Goal: Information Seeking & Learning: Learn about a topic

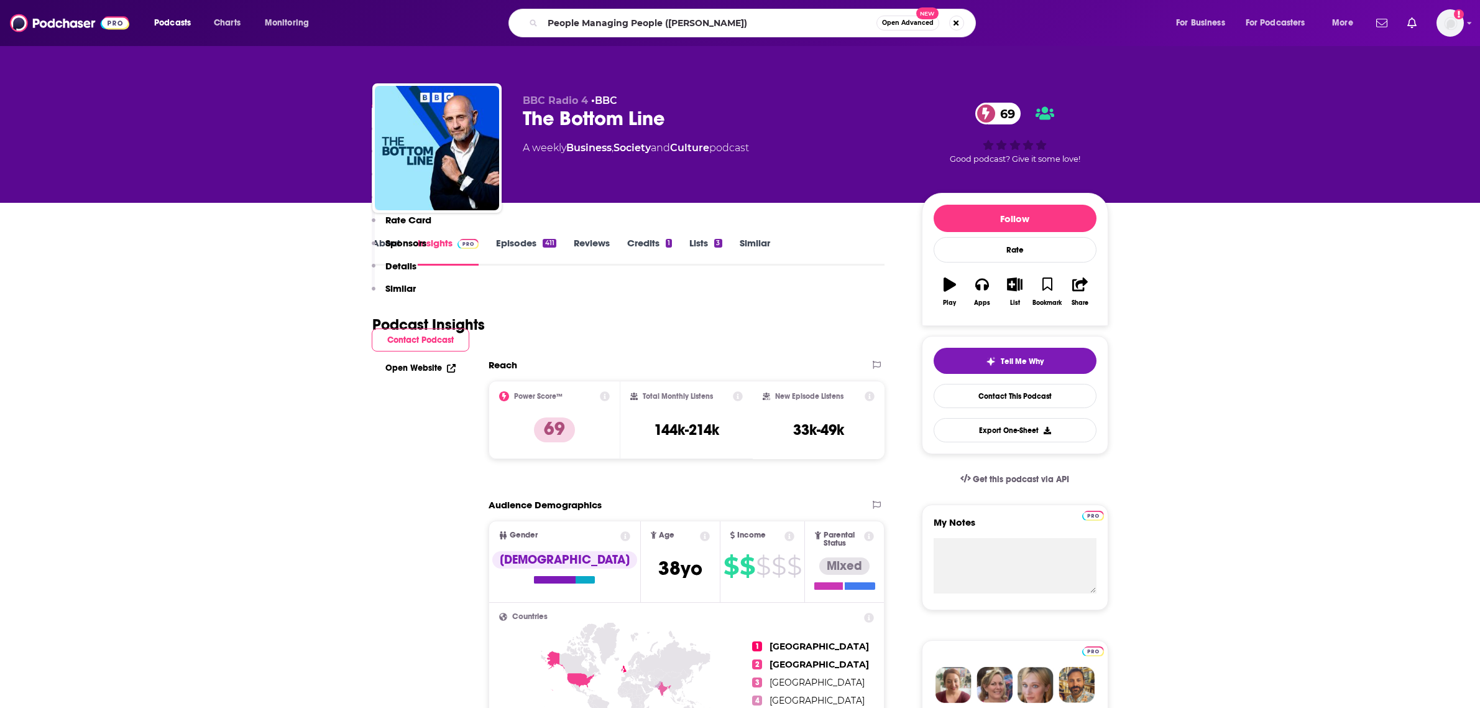
scroll to position [389, 0]
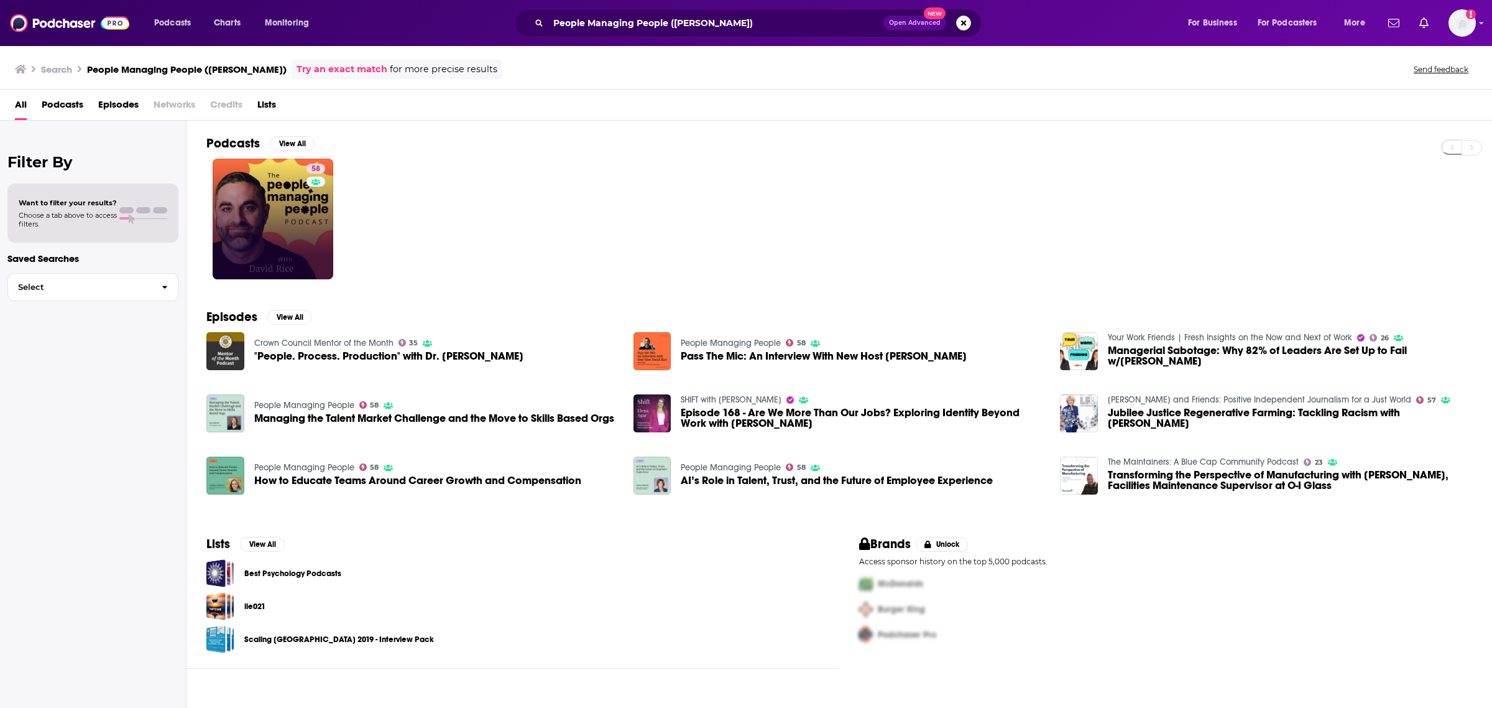
drag, startPoint x: 310, startPoint y: 175, endPoint x: 297, endPoint y: 194, distance: 22.4
click at [297, 194] on link "58 People Managing People" at bounding box center [273, 219] width 121 height 121
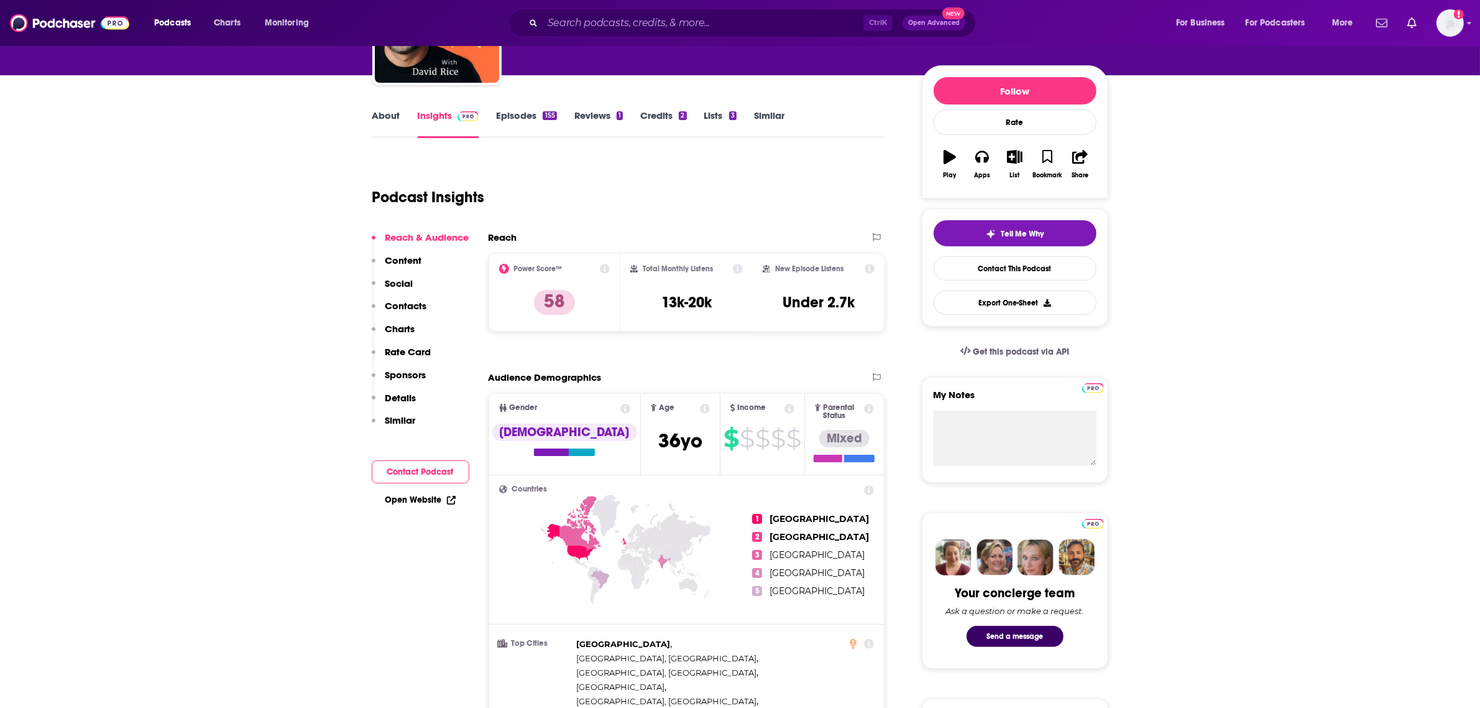
scroll to position [311, 0]
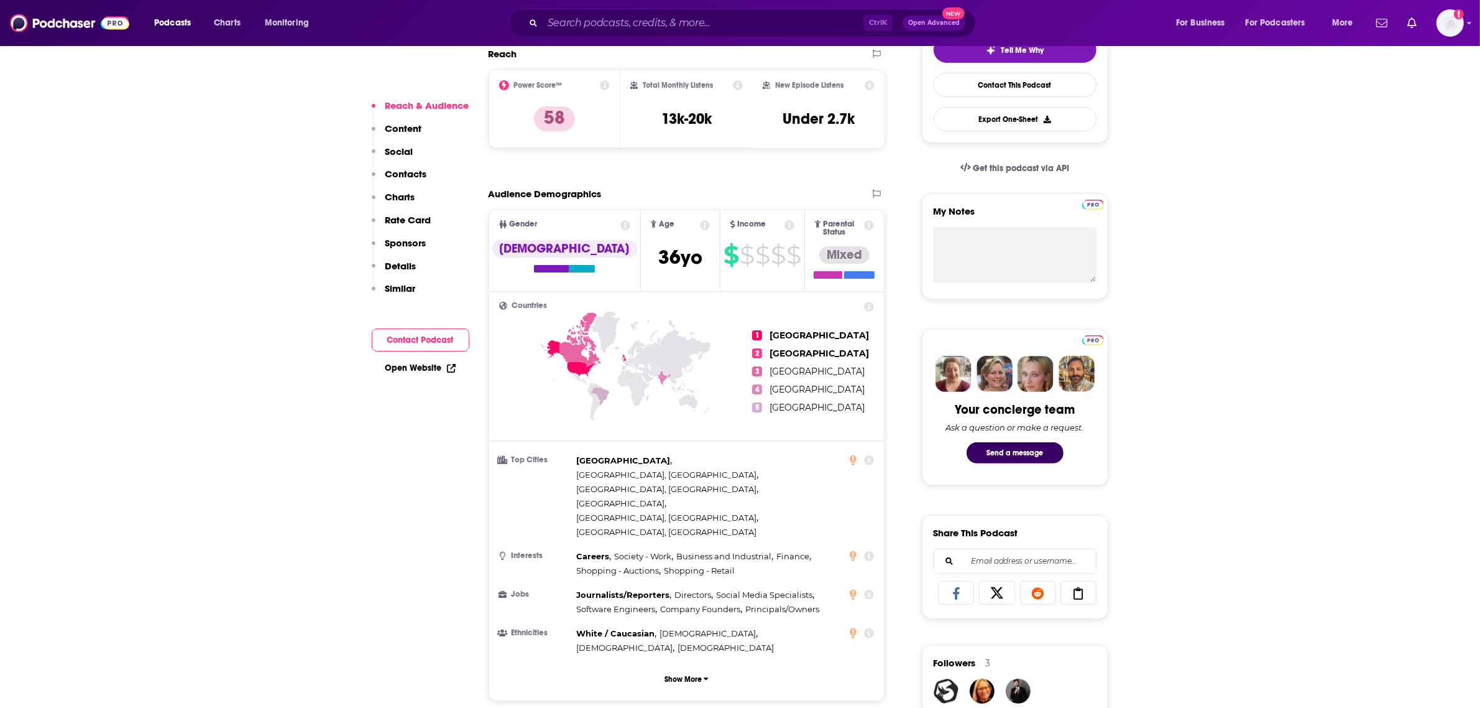
click at [580, 33] on div "Ctrl K Open Advanced New" at bounding box center [743, 23] width 468 height 29
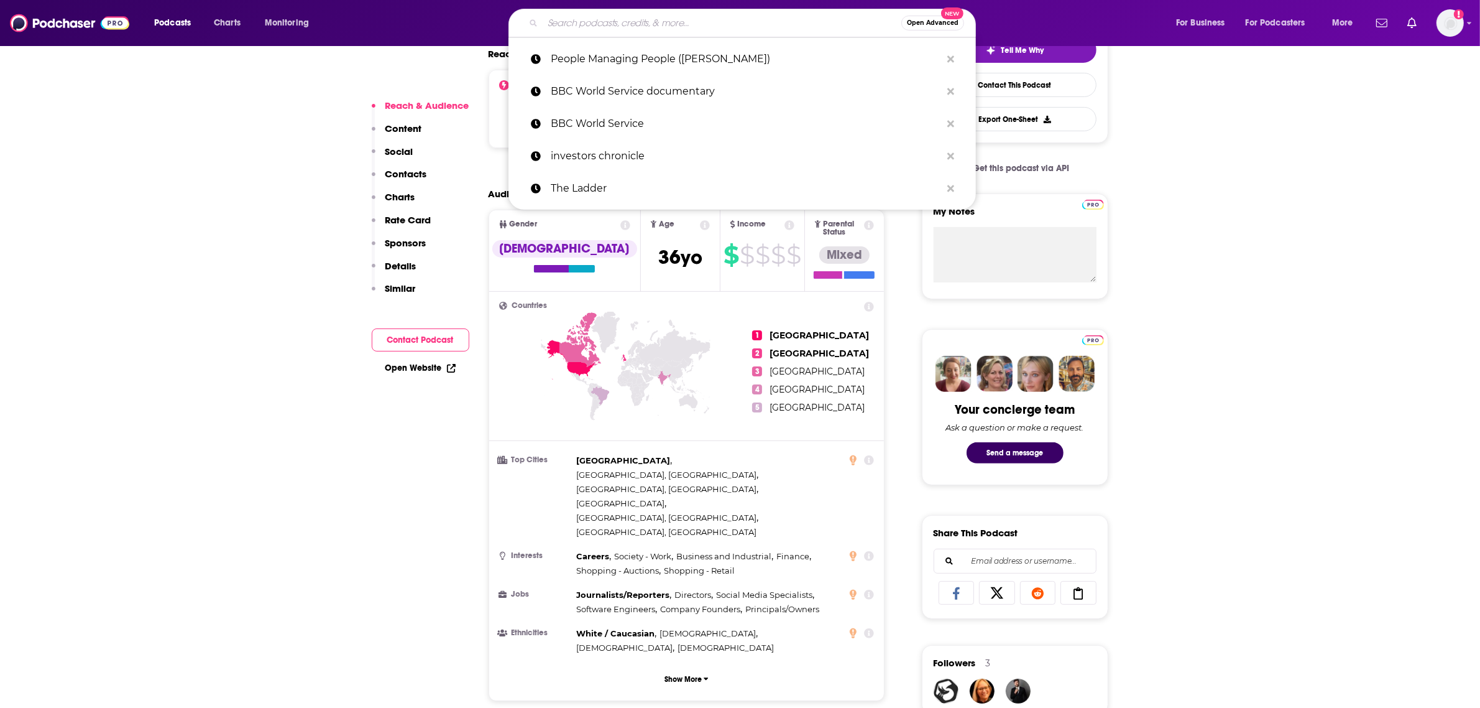
click at [588, 25] on input "Search podcasts, credits, & more..." at bounding box center [722, 23] width 359 height 20
paste input "How to Be a CEO (Evening Standard / Acast)"
type input "How to Be a CEO (Evening Standard / Acast)"
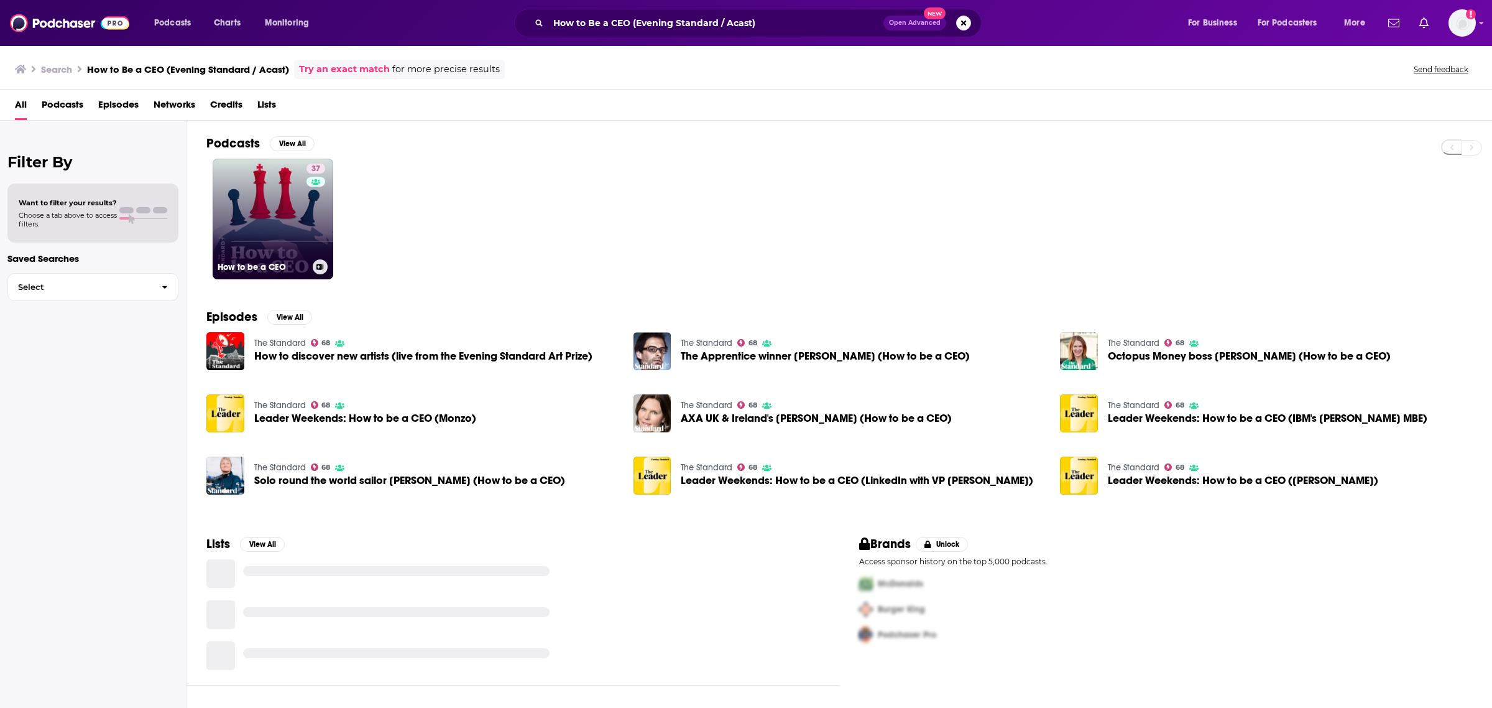
click at [295, 191] on link "37 How to be a CEO" at bounding box center [273, 219] width 121 height 121
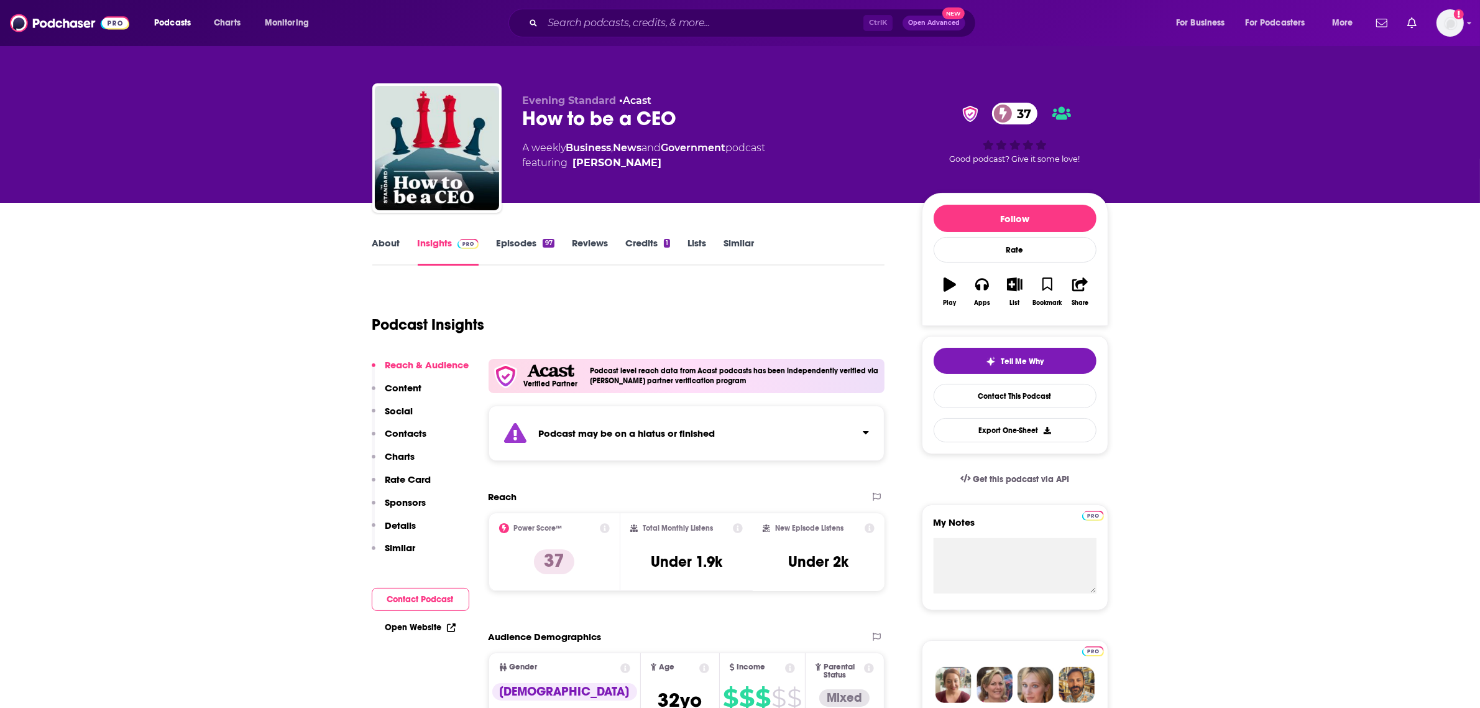
click at [862, 445] on div "Podcast may be on a hiatus or finished" at bounding box center [687, 432] width 397 height 55
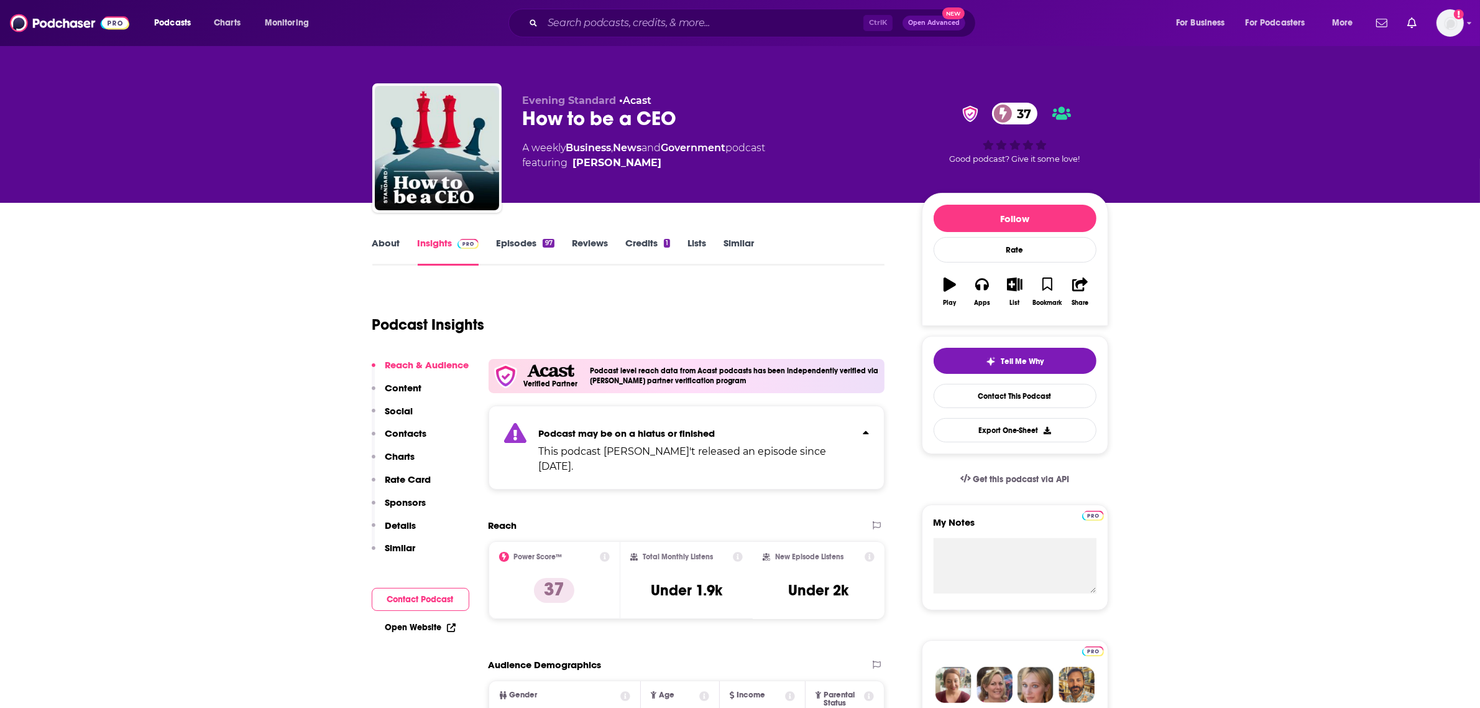
click at [847, 439] on div "Podcast may be on a hiatus or finished This podcast hasn't released an episode …" at bounding box center [687, 447] width 397 height 84
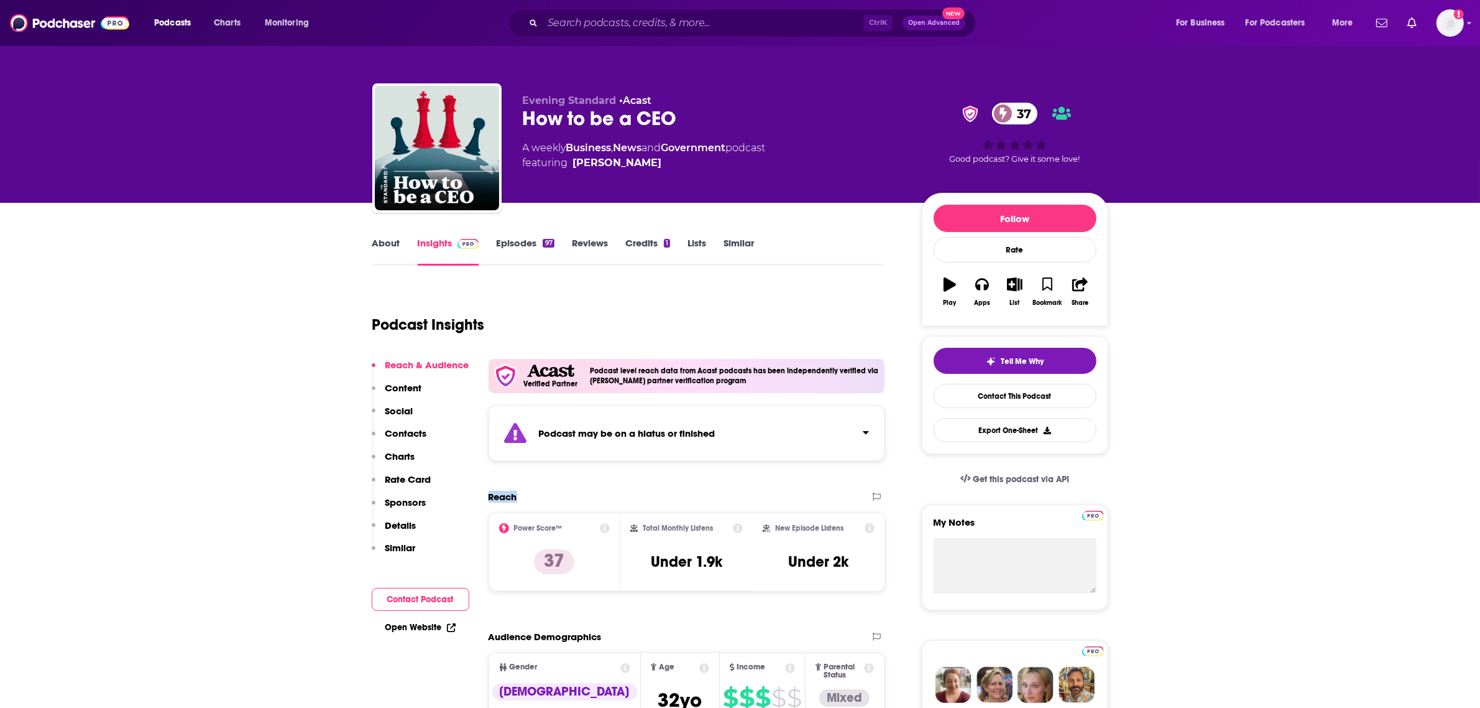
click at [847, 439] on div "Podcast may be on a hiatus or finished" at bounding box center [687, 432] width 397 height 55
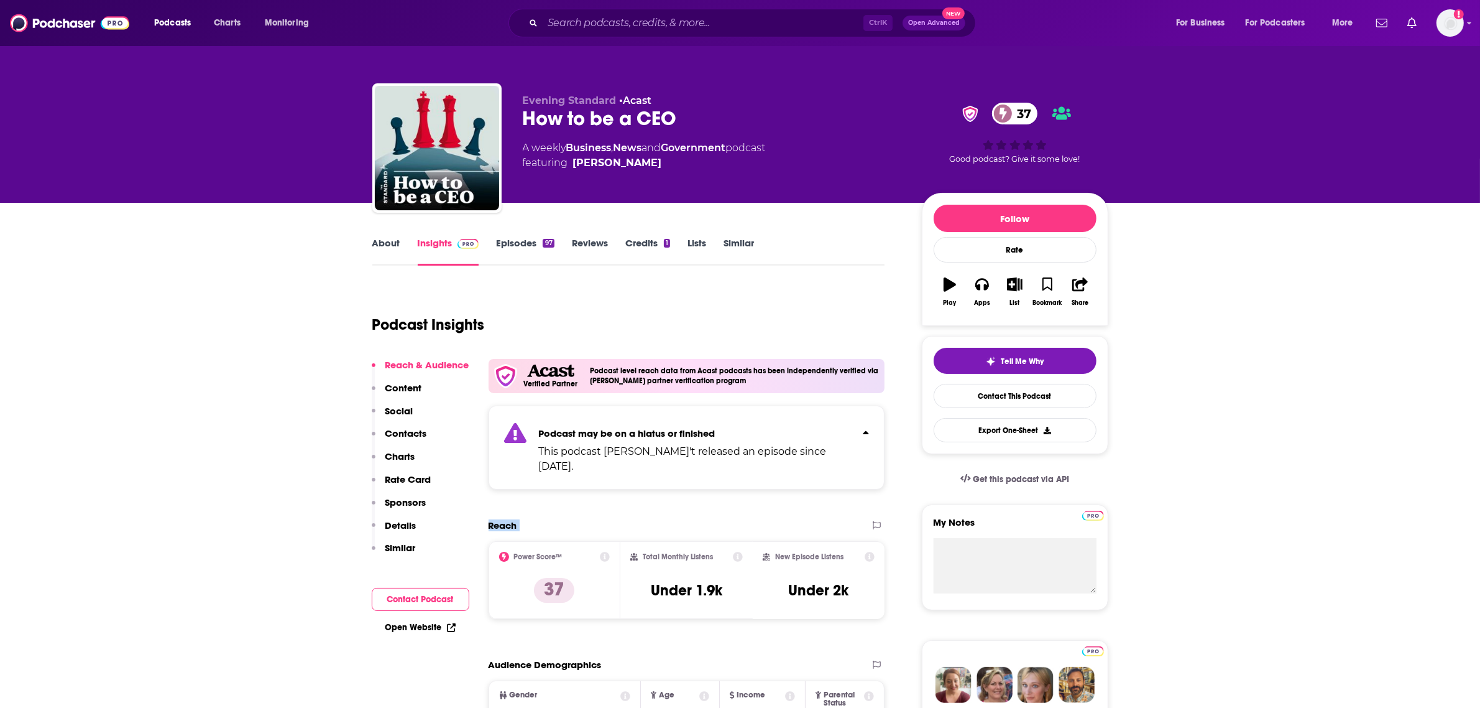
click at [847, 439] on div "Podcast may be on a hiatus or finished This podcast hasn't released an episode …" at bounding box center [687, 447] width 397 height 84
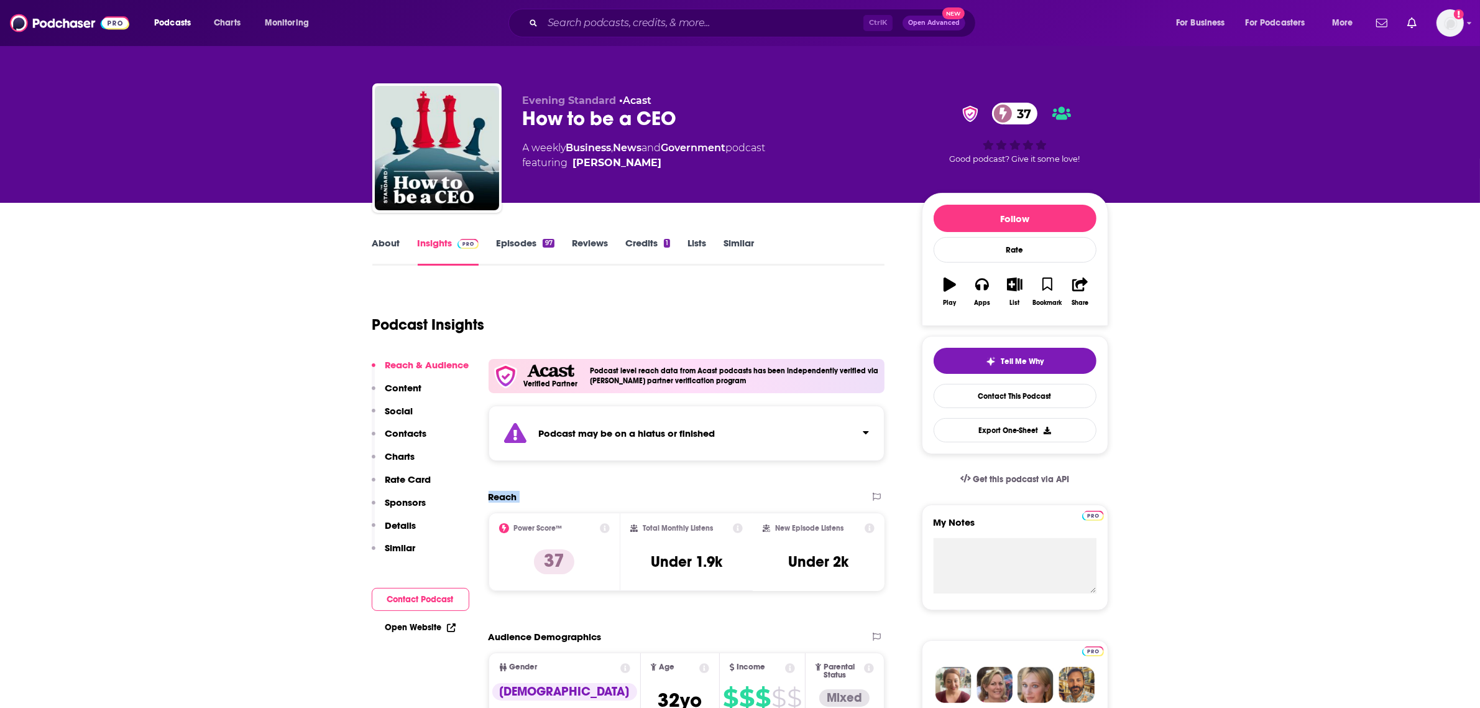
click at [847, 439] on div "Podcast may be on a hiatus or finished" at bounding box center [687, 432] width 397 height 55
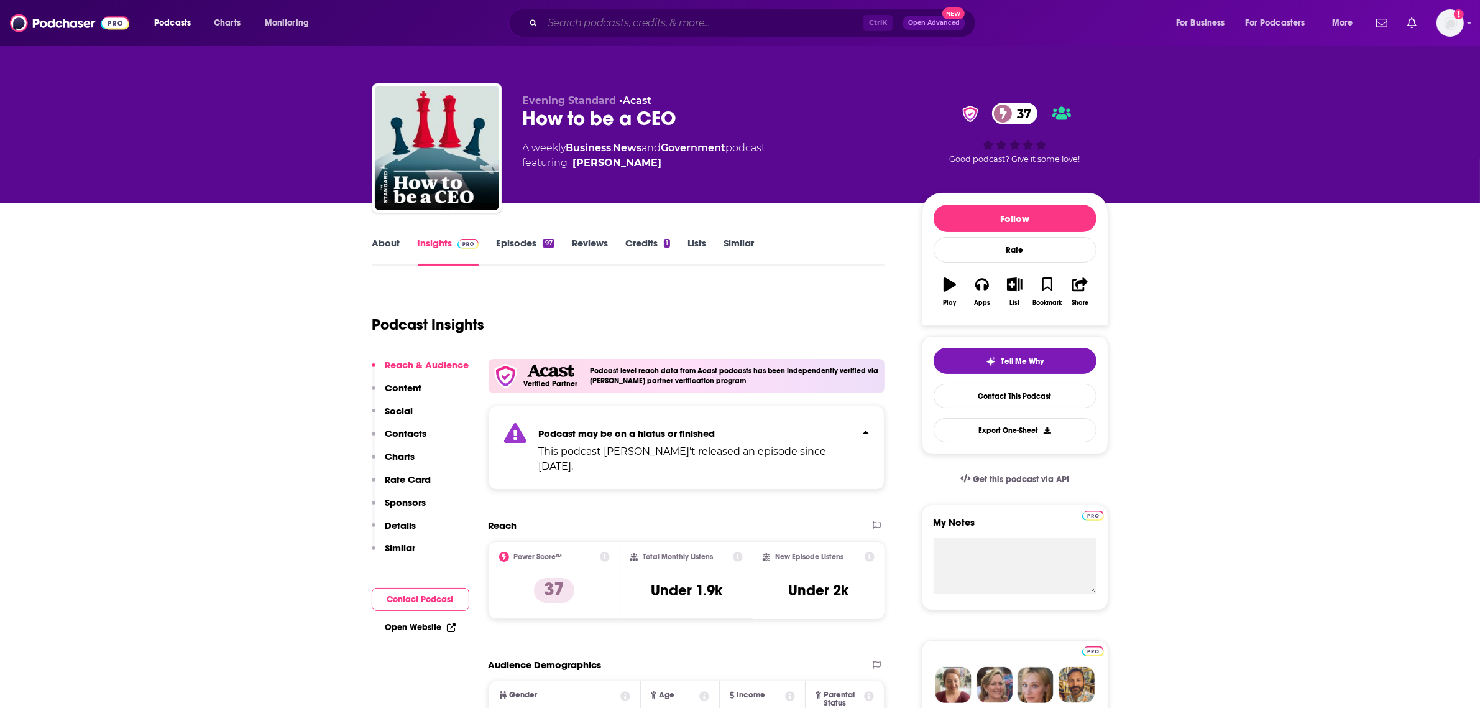
drag, startPoint x: 613, startPoint y: 19, endPoint x: 612, endPoint y: 11, distance: 7.5
click at [612, 13] on input "Search podcasts, credits, & more..." at bounding box center [703, 23] width 321 height 20
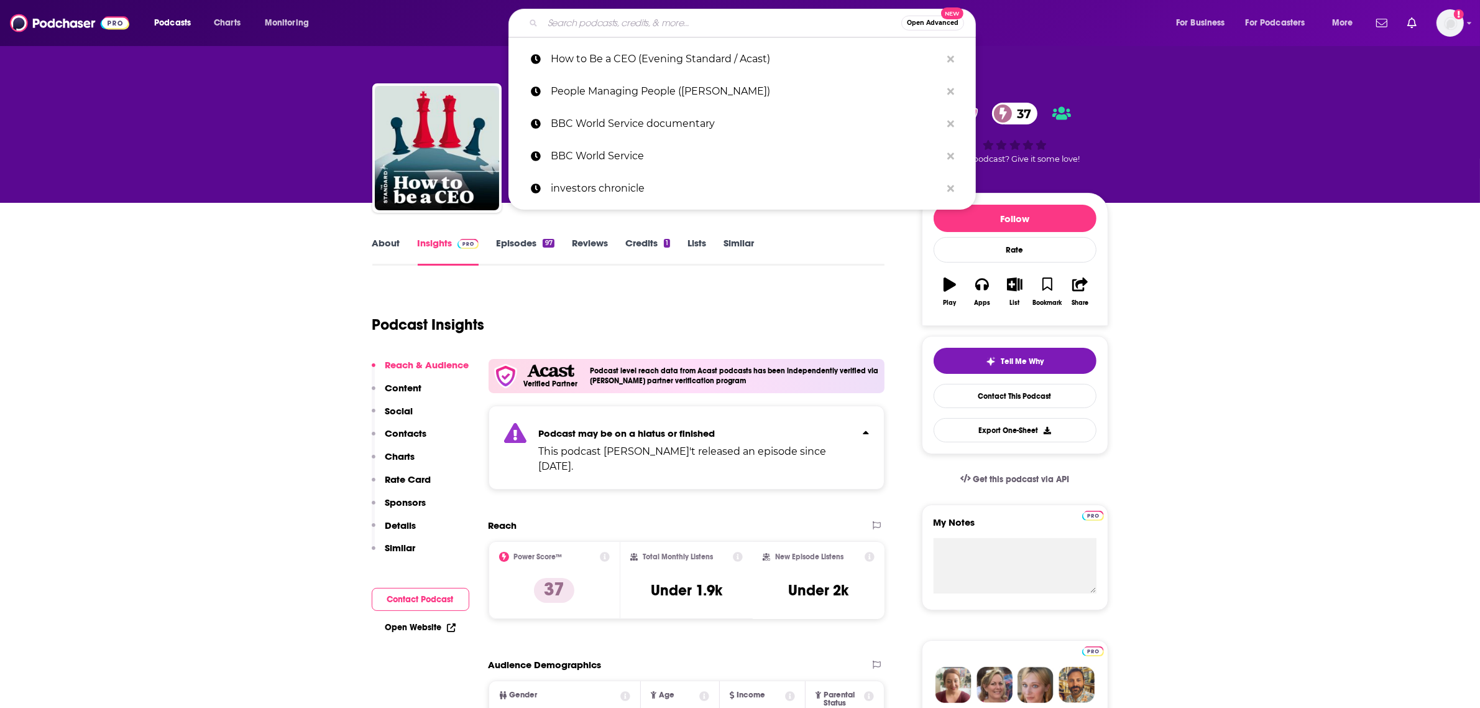
paste input "The Evolving Leader"
type input "The Evolving Leader"
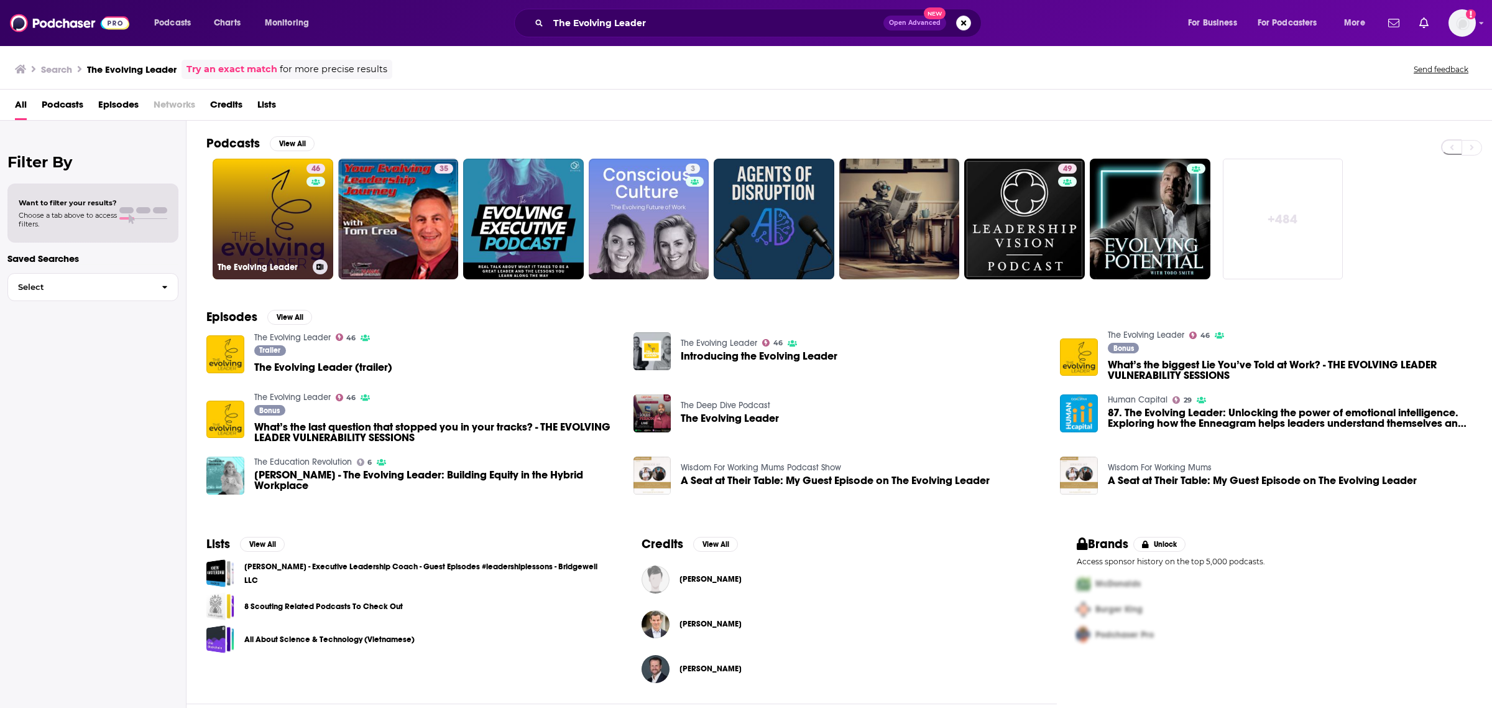
click at [290, 266] on h3 "The Evolving Leader" at bounding box center [263, 267] width 90 height 11
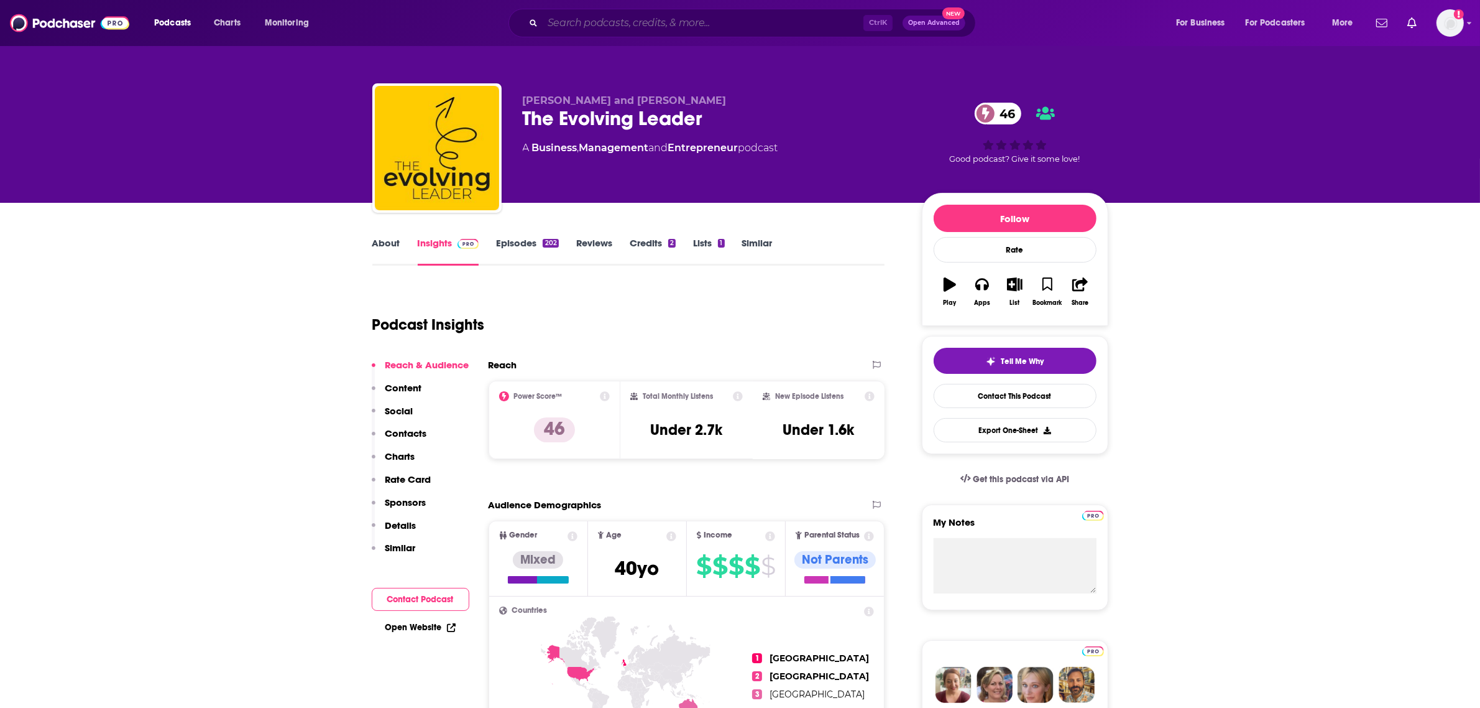
click at [586, 17] on input "Search podcasts, credits, & more..." at bounding box center [703, 23] width 321 height 20
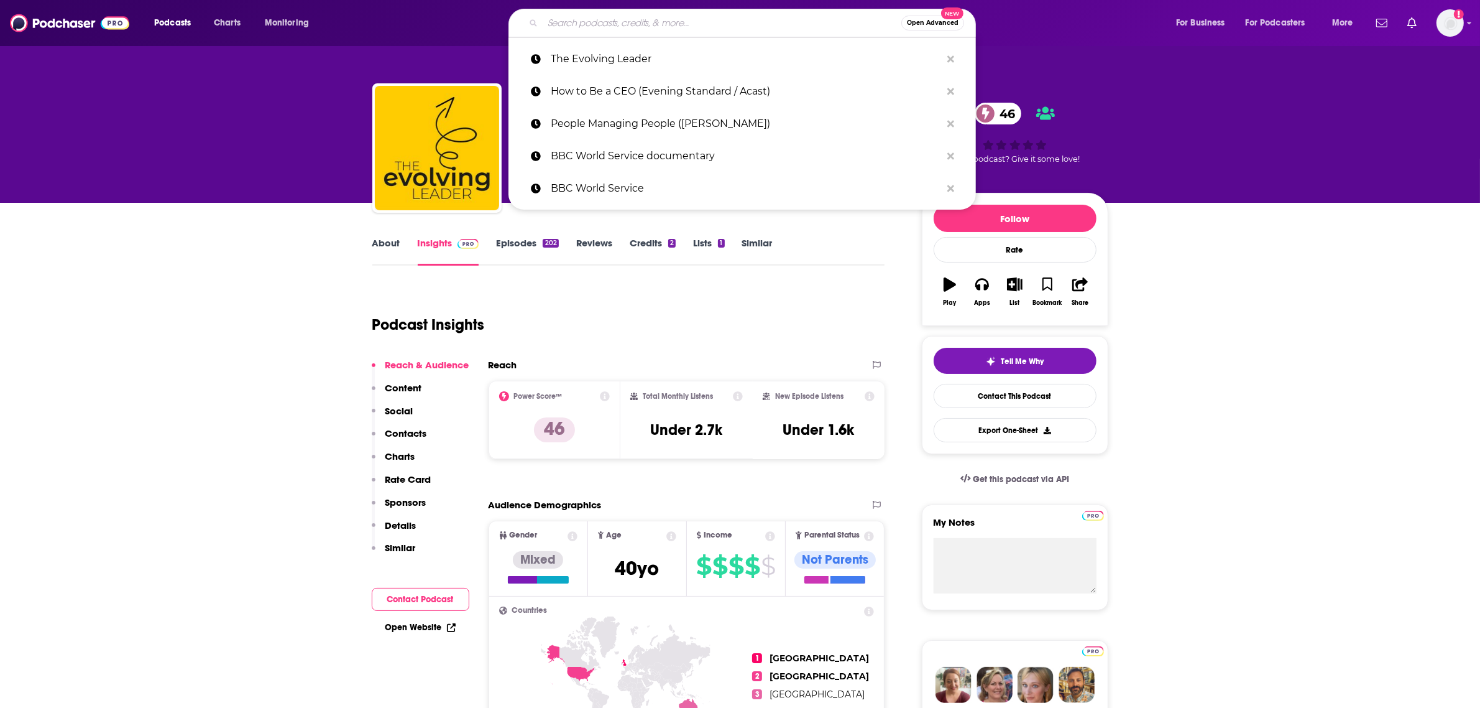
paste input "Meet the CEO"
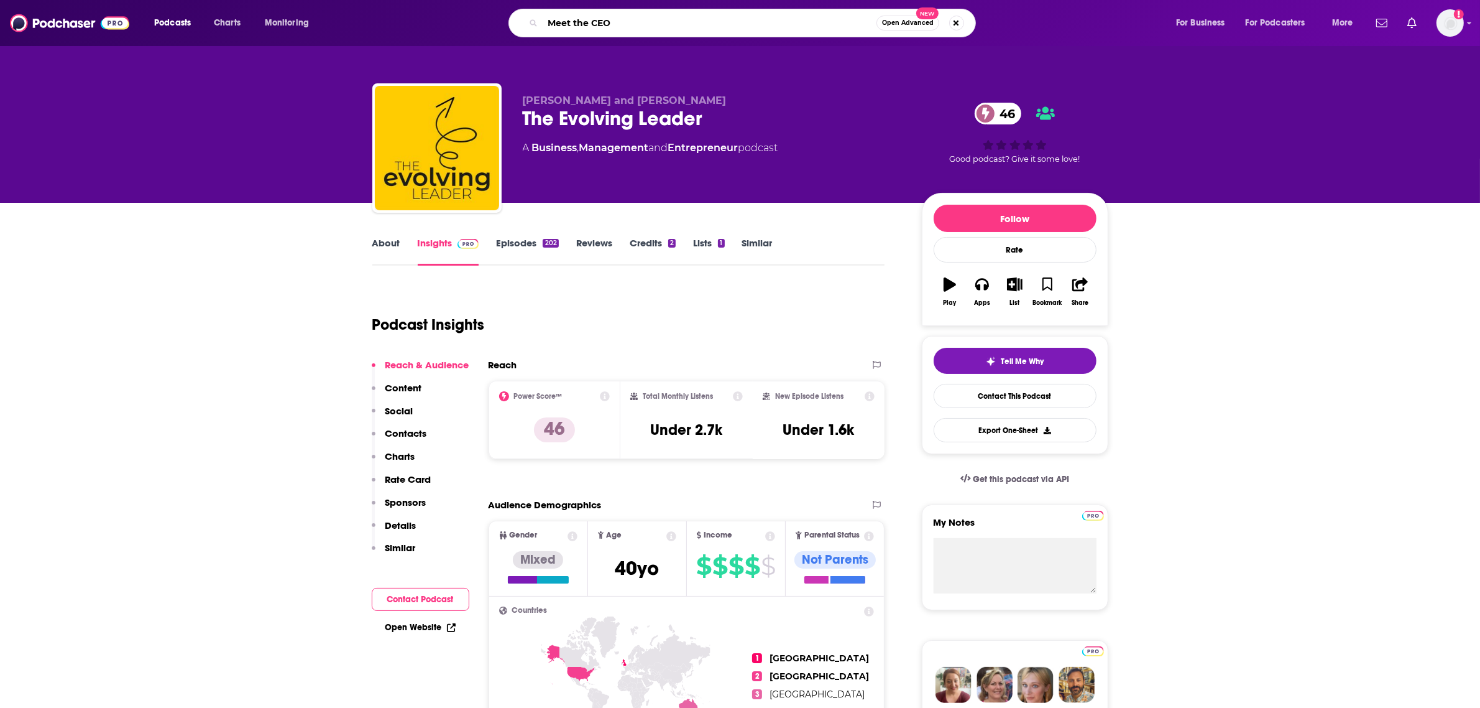
click at [609, 32] on input "Meet the CEO" at bounding box center [710, 23] width 334 height 20
paste input "Leadership Bites ([PERSON_NAME])"
type input "Leadership Bites ([PERSON_NAME])"
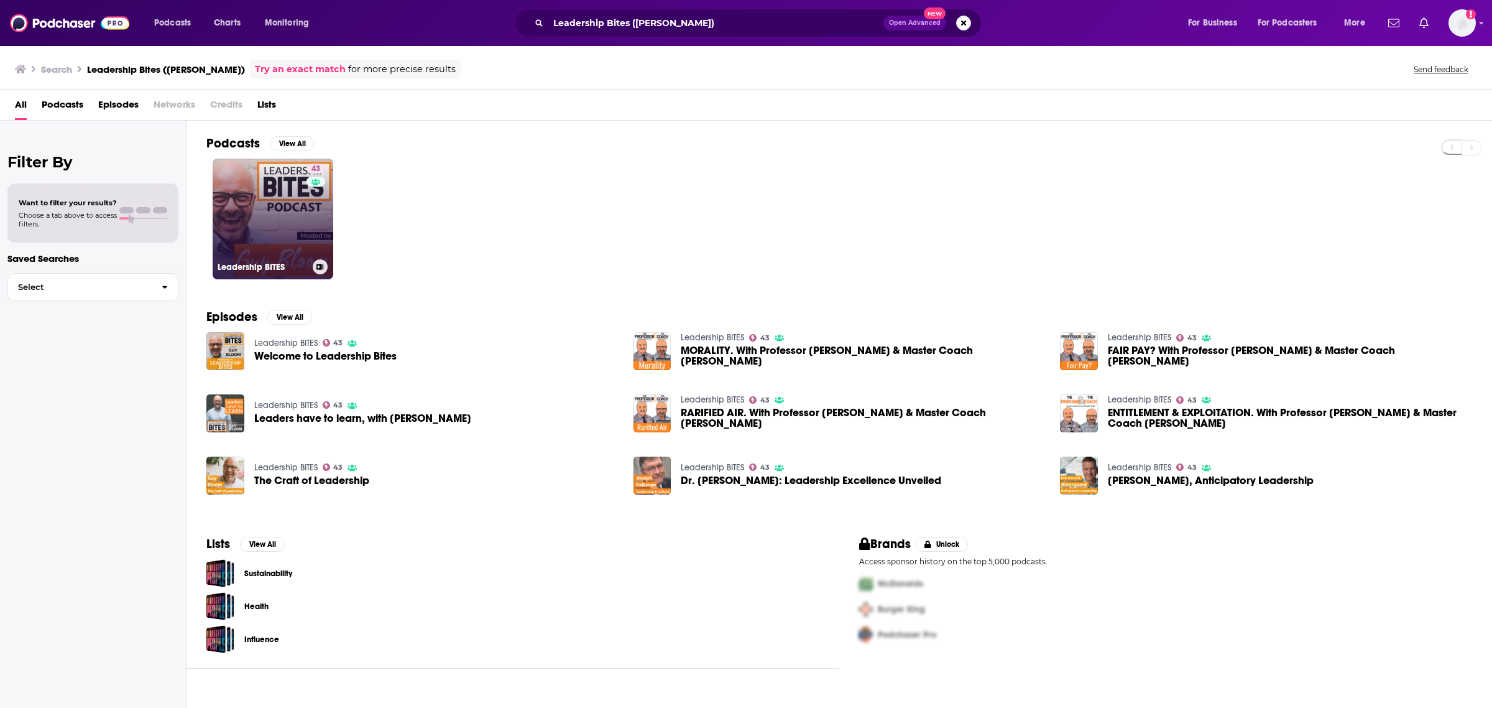
click at [275, 237] on link "43 Leadership BITES" at bounding box center [273, 219] width 121 height 121
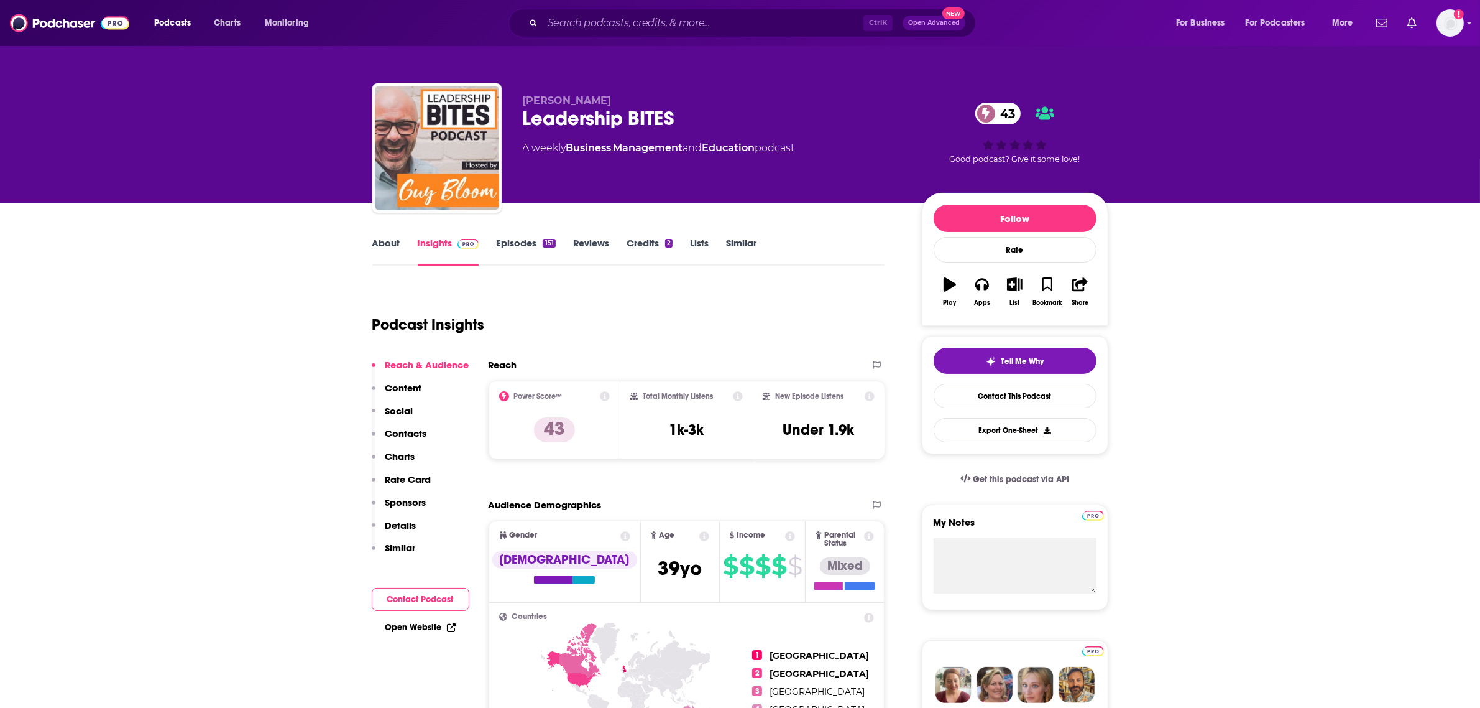
click at [582, 32] on div "Ctrl K Open Advanced New" at bounding box center [743, 23] width 468 height 29
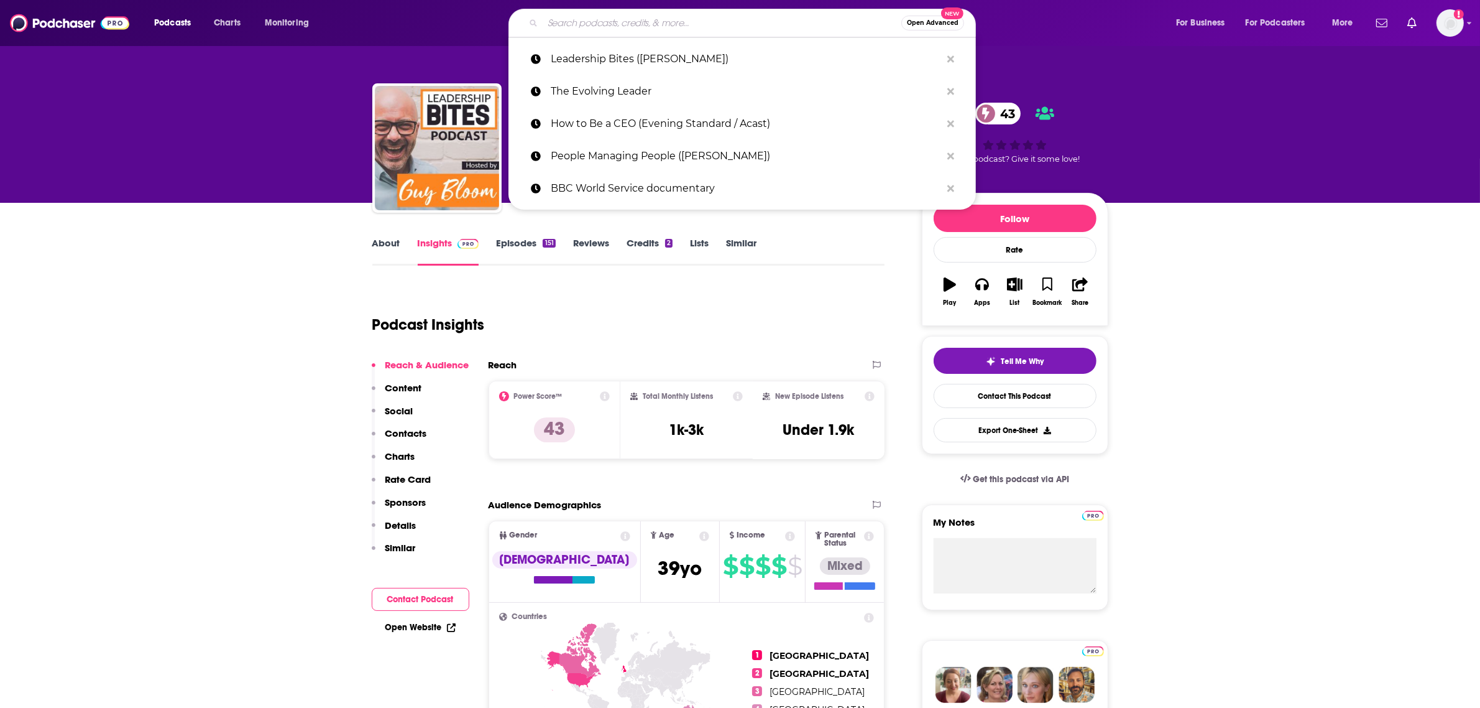
click at [581, 25] on input "Search podcasts, credits, & more..." at bounding box center [722, 23] width 359 height 20
paste input "Everyday Leadership ([PERSON_NAME])"
type input "Everyday Leadership ([PERSON_NAME])"
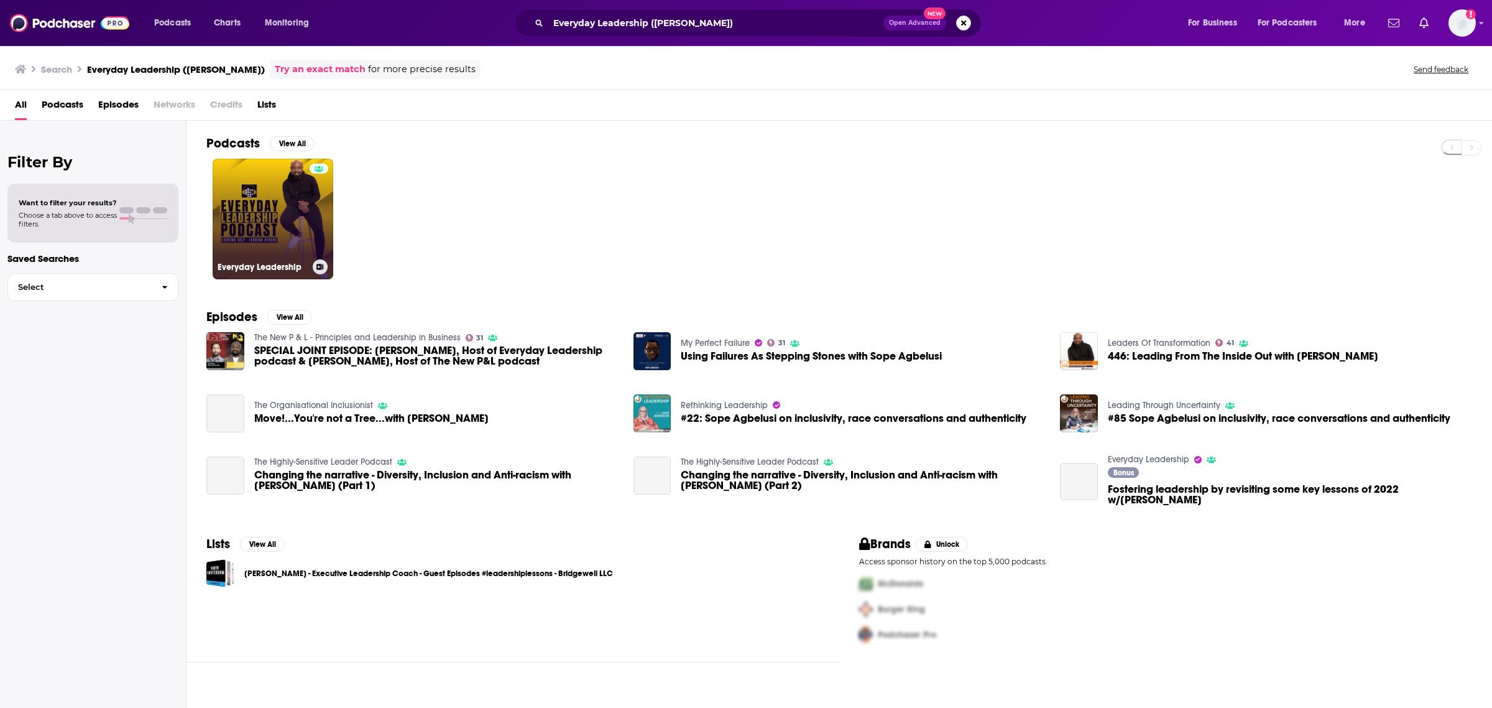
click at [288, 190] on link "Everyday Leadership" at bounding box center [273, 219] width 121 height 121
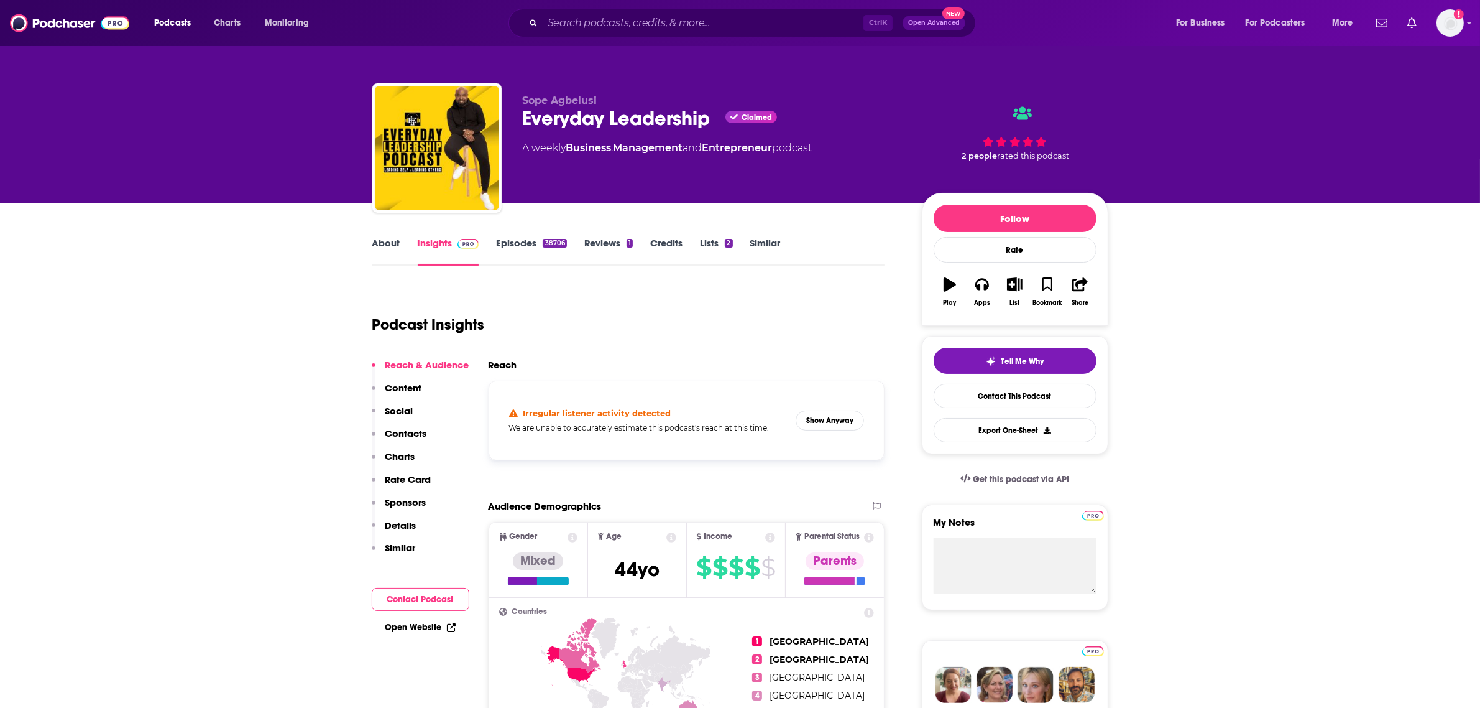
drag, startPoint x: 653, startPoint y: 34, endPoint x: 642, endPoint y: 17, distance: 20.2
click at [653, 32] on div "Ctrl K Open Advanced New" at bounding box center [743, 23] width 468 height 29
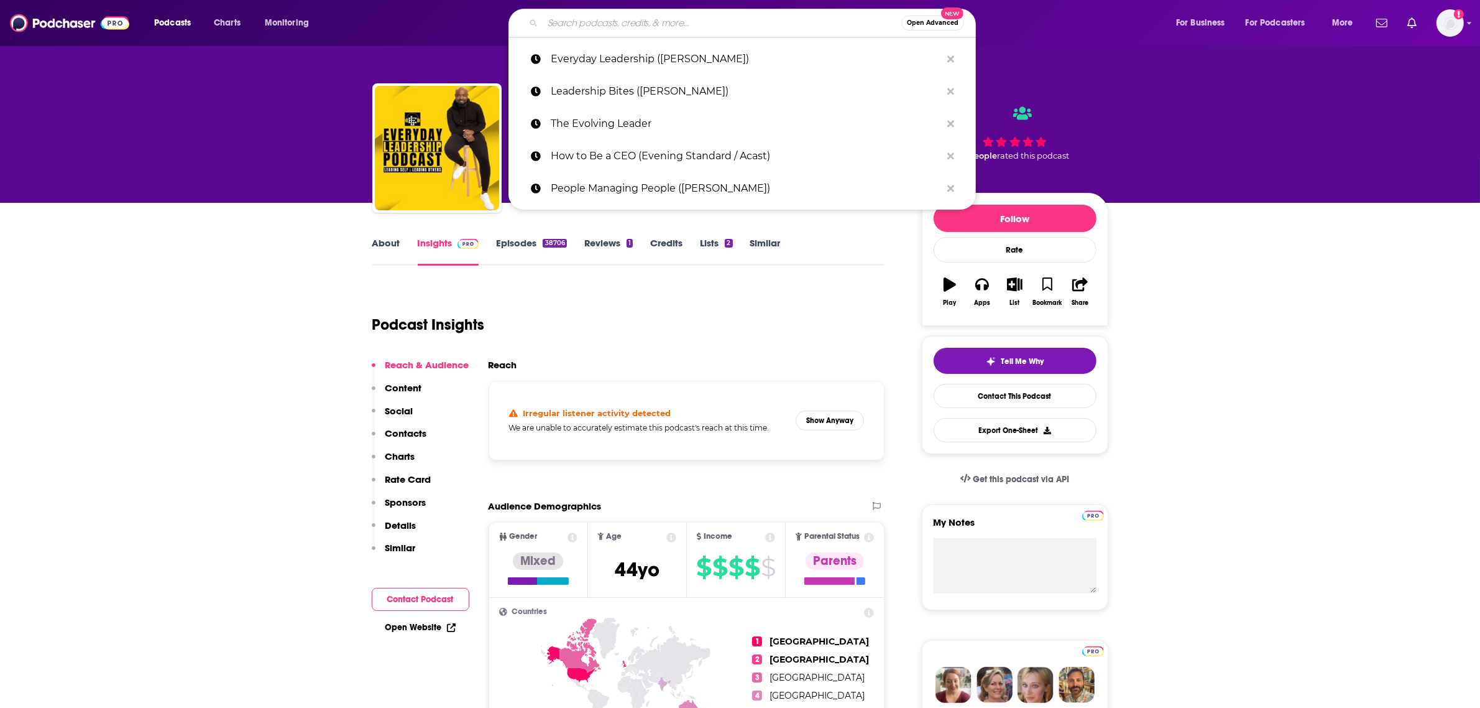
click at [642, 17] on input "Search podcasts, credits, & more..." at bounding box center [722, 23] width 359 height 20
paste input "The Evolving Leader Podcast"
type input "The Evolving Leader Podcast"
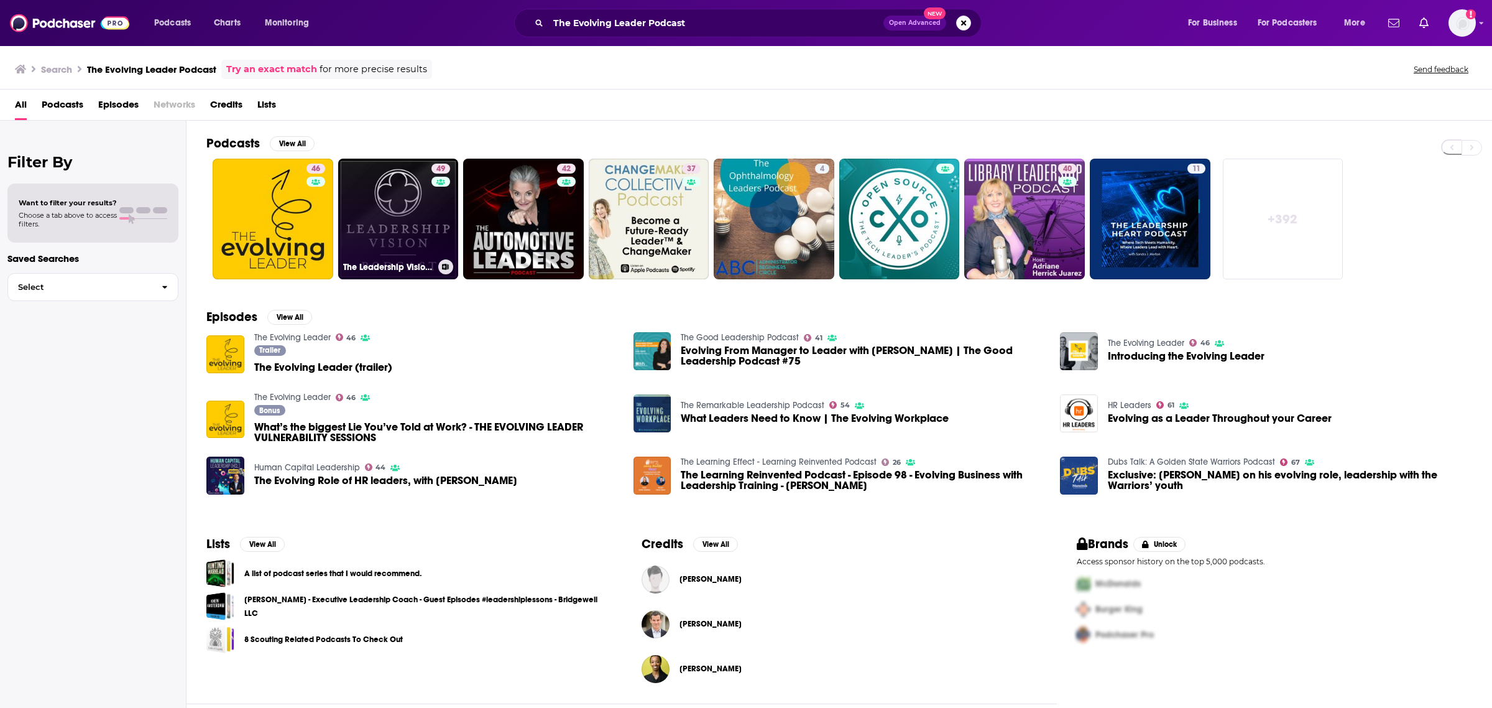
click at [401, 188] on link "49 The Leadership Vision Podcast" at bounding box center [398, 219] width 121 height 121
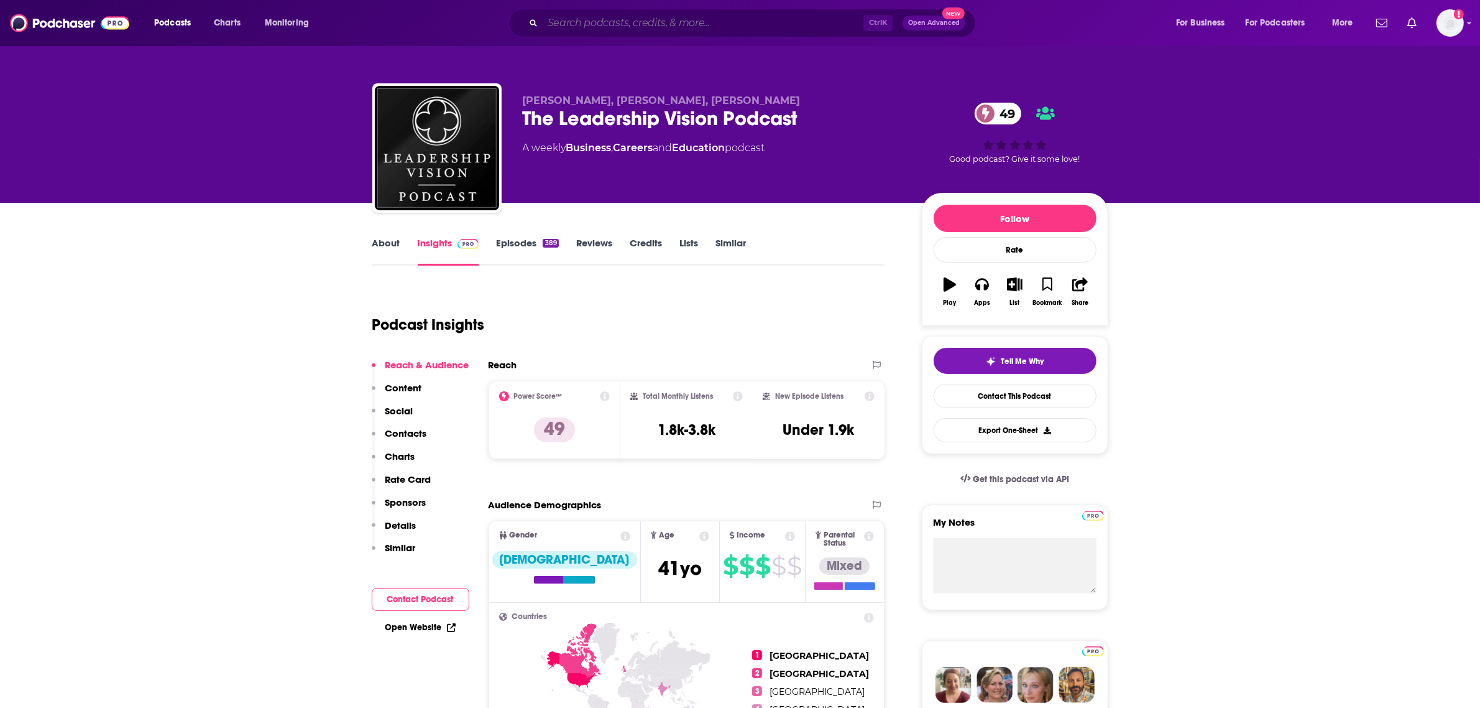
click at [567, 24] on input "Search podcasts, credits, & more..." at bounding box center [703, 23] width 321 height 20
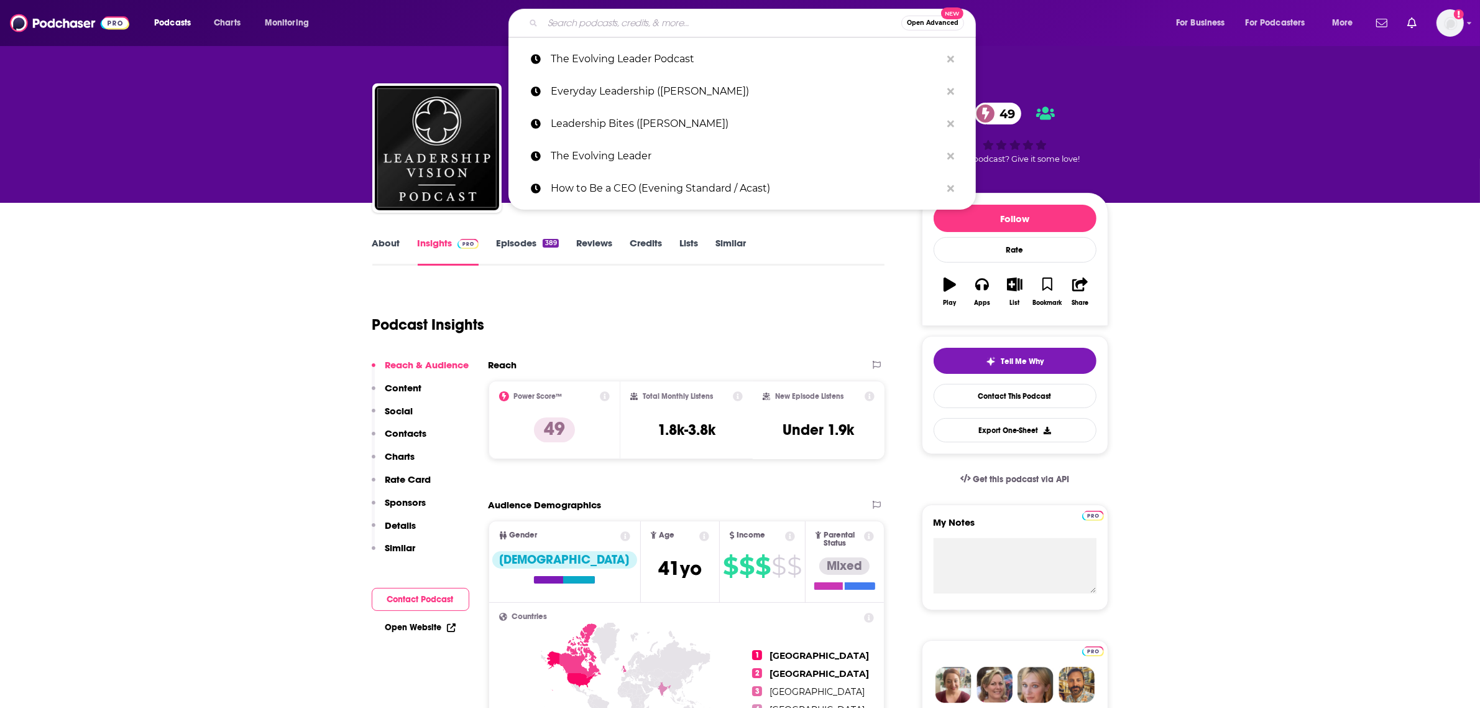
paste input "Women in Property"
type input "Women in Property"
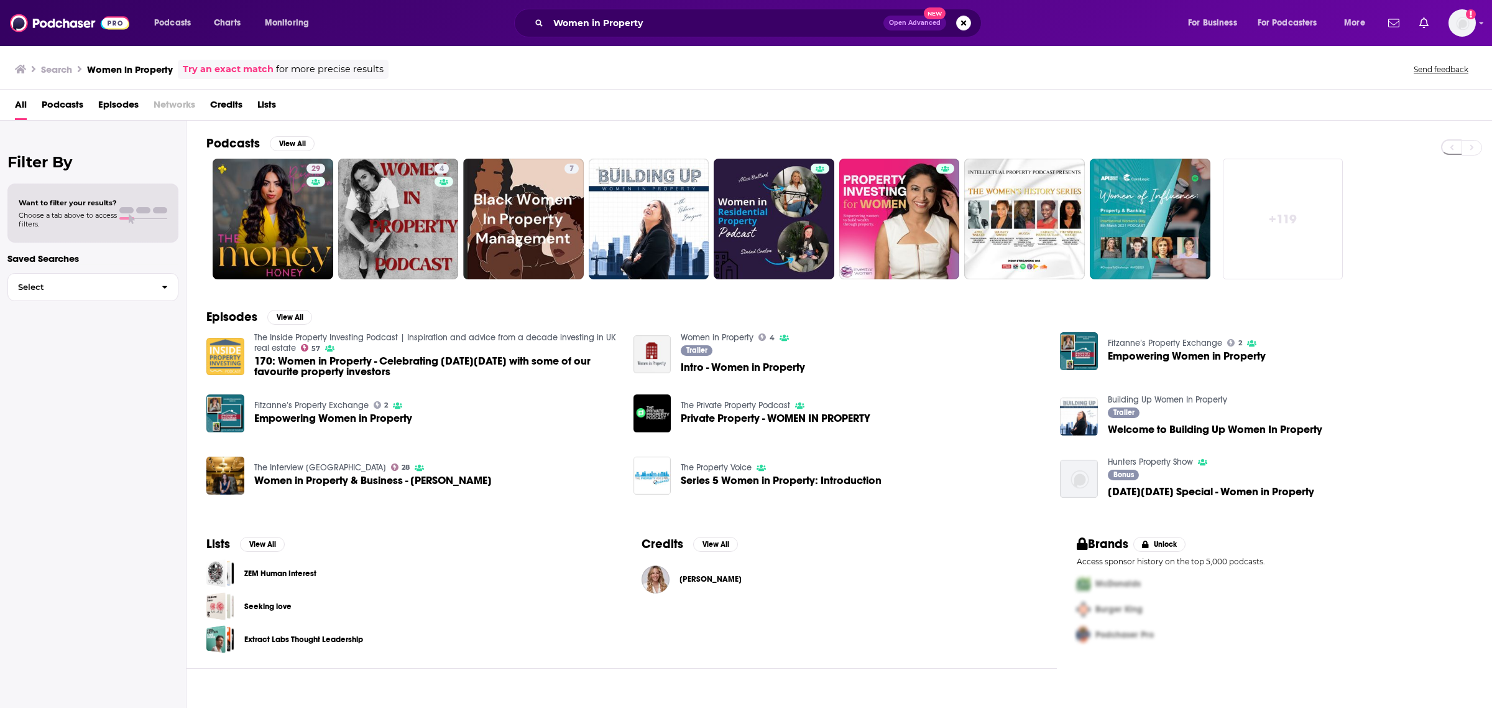
click at [218, 358] on img "170: Women in Property - Celebrating International Women's Day with some of our…" at bounding box center [225, 357] width 38 height 38
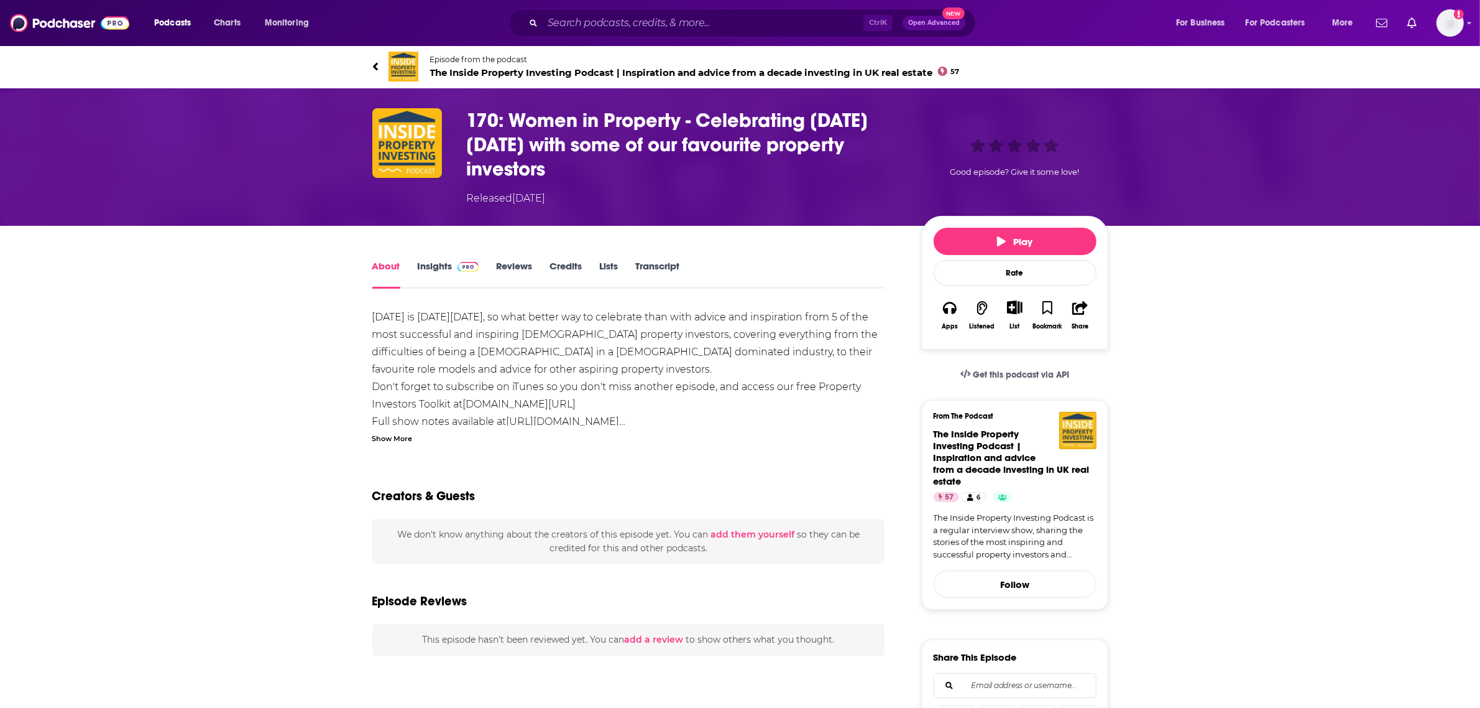
click at [450, 270] on link "Insights" at bounding box center [449, 274] width 62 height 29
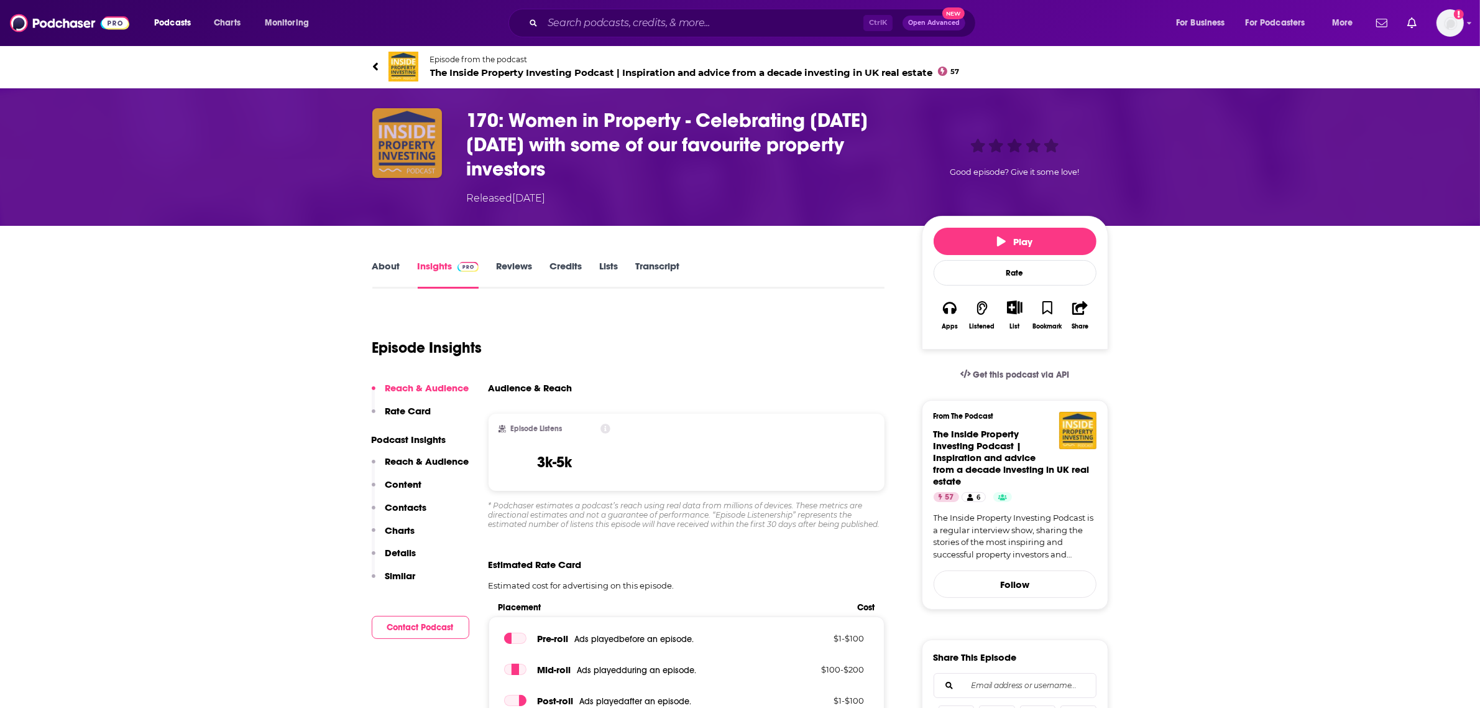
click at [409, 148] on img "170: Women in Property - Celebrating International Women's Day with some of our…" at bounding box center [407, 143] width 70 height 70
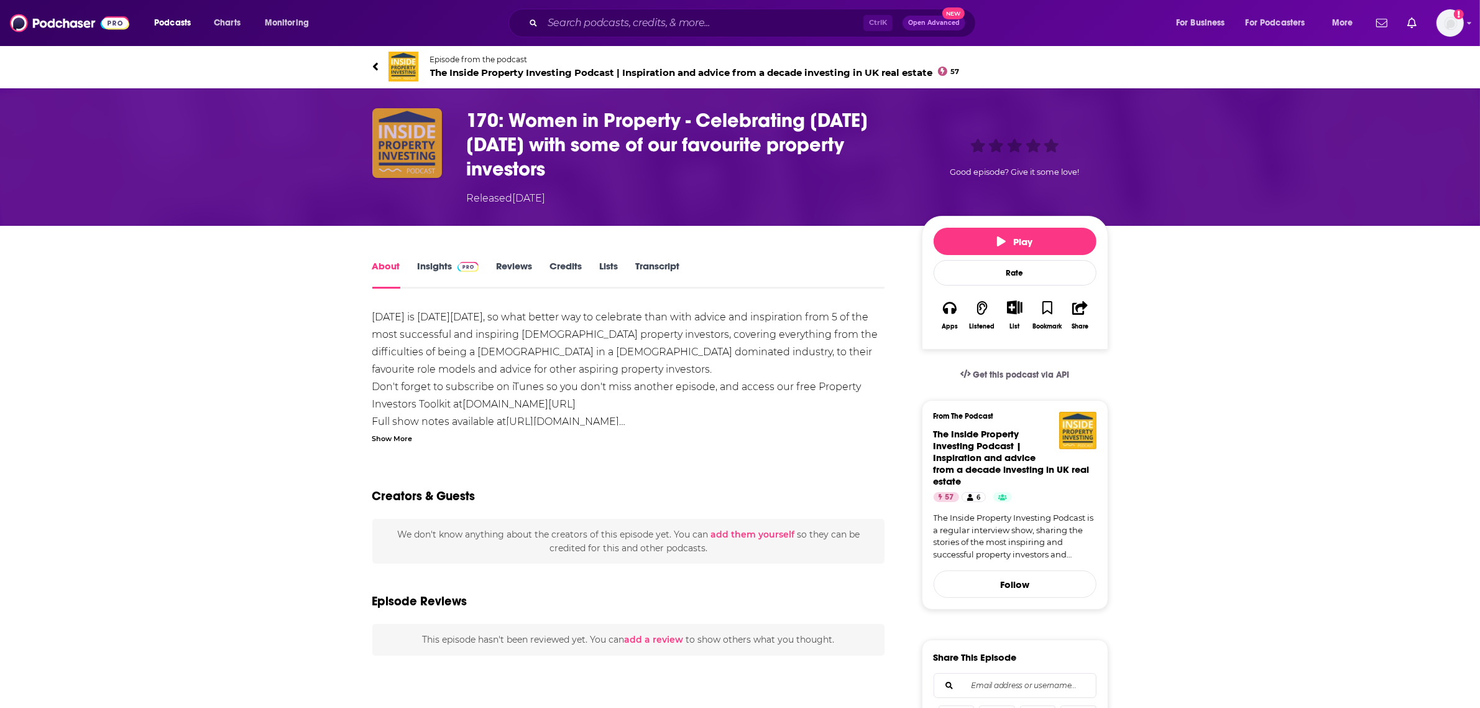
click at [411, 154] on img "170: Women in Property - Celebrating International Women's Day with some of our…" at bounding box center [407, 143] width 70 height 70
click at [418, 156] on img "170: Women in Property - Celebrating International Women's Day with some of our…" at bounding box center [407, 143] width 70 height 70
click at [482, 55] on link "Episode from the podcast The Inside Property Investing Podcast | Inspiration an…" at bounding box center [740, 67] width 736 height 30
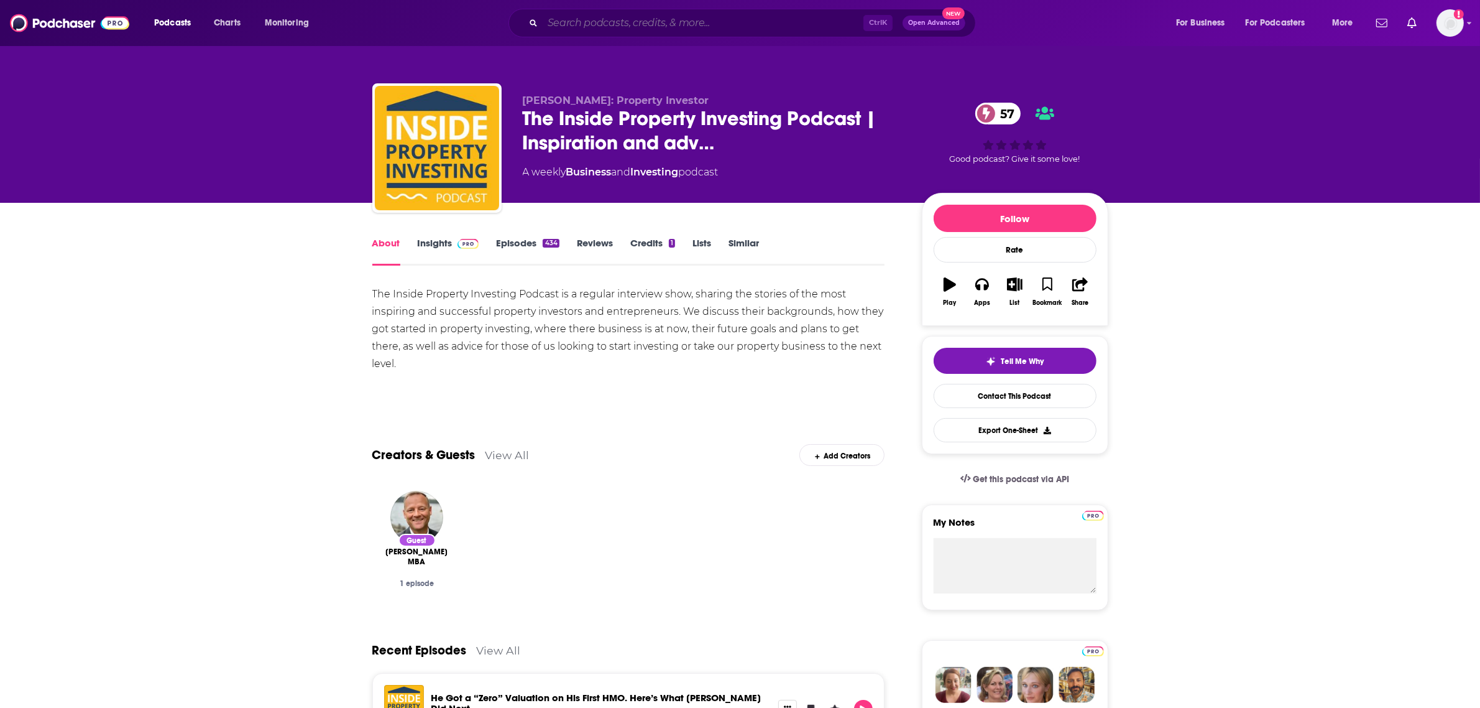
click at [632, 23] on input "Search podcasts, credits, & more..." at bounding box center [703, 23] width 321 height 20
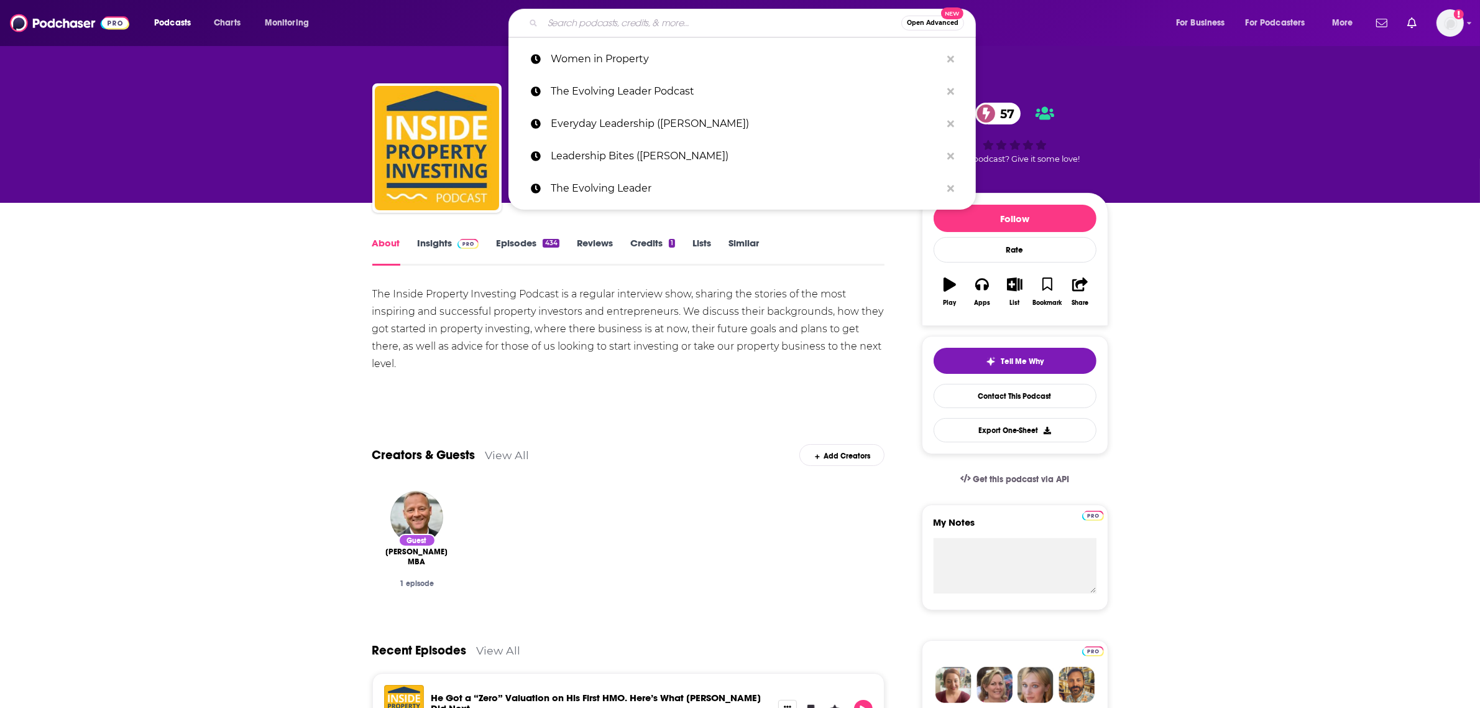
paste input "Shaping London – The Women Who Define Our Spaces"
type input "Shaping London – The Women Who Define Our Spaces"
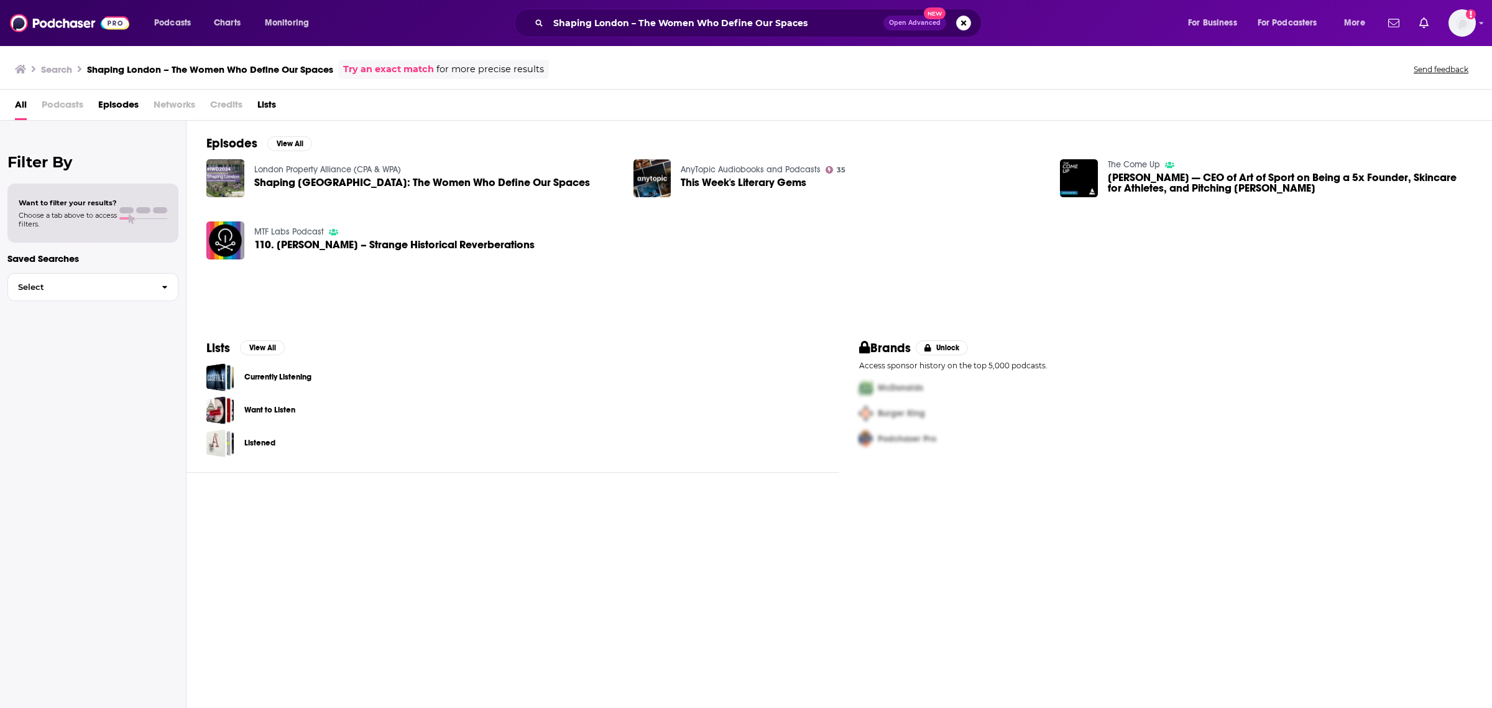
click at [330, 166] on link "London Property Alliance (CPA & WPA)" at bounding box center [327, 169] width 147 height 11
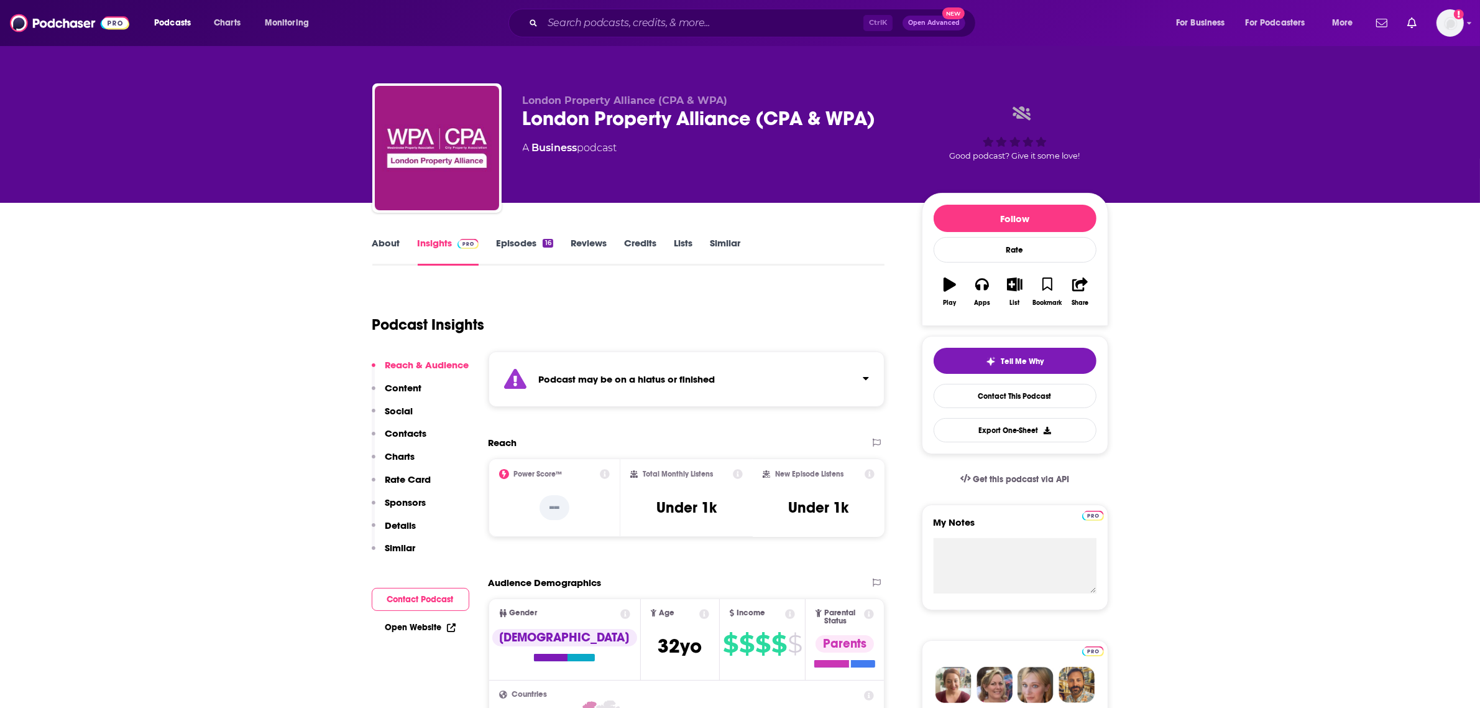
click at [791, 374] on div "Podcast may be on a hiatus or finished" at bounding box center [687, 378] width 397 height 55
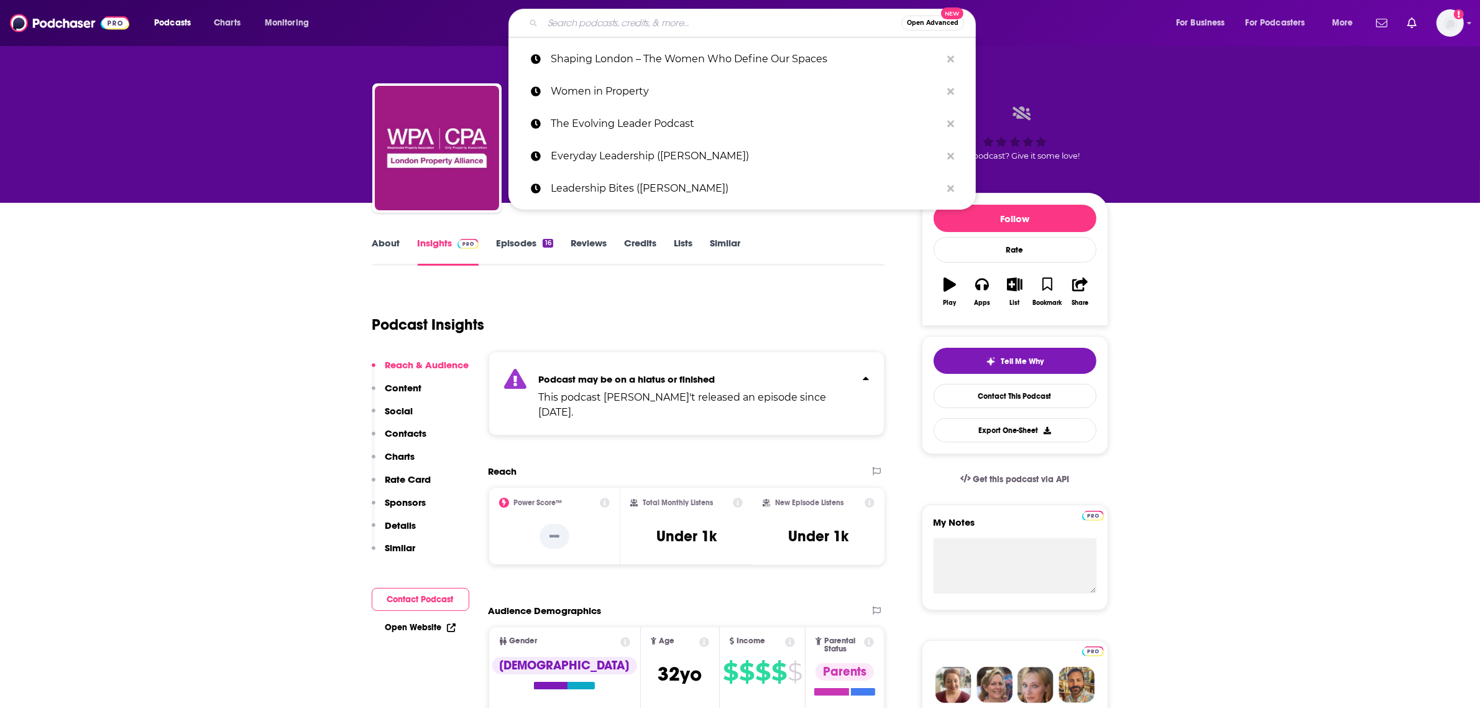
click at [574, 29] on input "Search podcasts, credits, & more..." at bounding box center [722, 23] width 359 height 20
paste input "[DEMOGRAPHIC_DATA] Property Expert Podcast ([PERSON_NAME])"
type input "[DEMOGRAPHIC_DATA] Property Expert Podcast ([PERSON_NAME])"
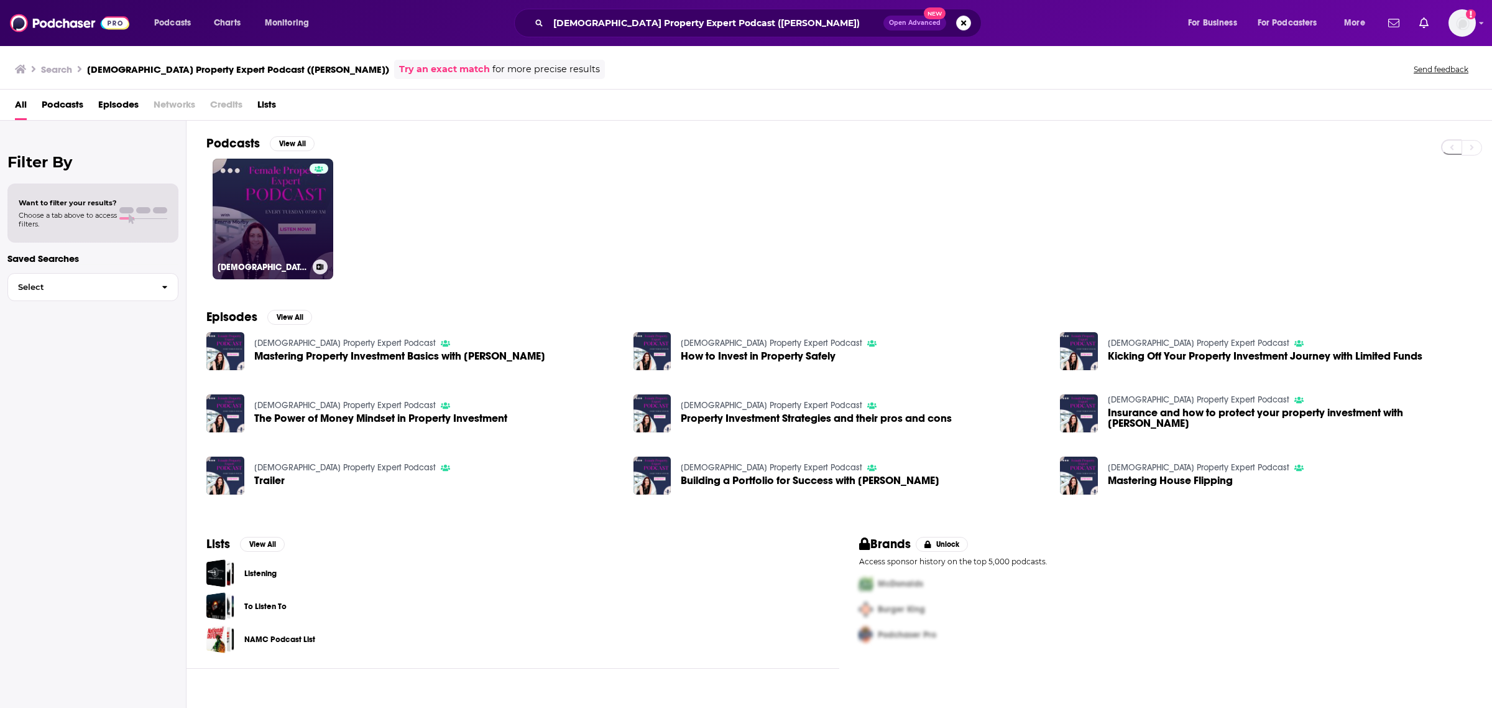
click at [292, 169] on link "[DEMOGRAPHIC_DATA] Property Expert Podcast" at bounding box center [273, 219] width 121 height 121
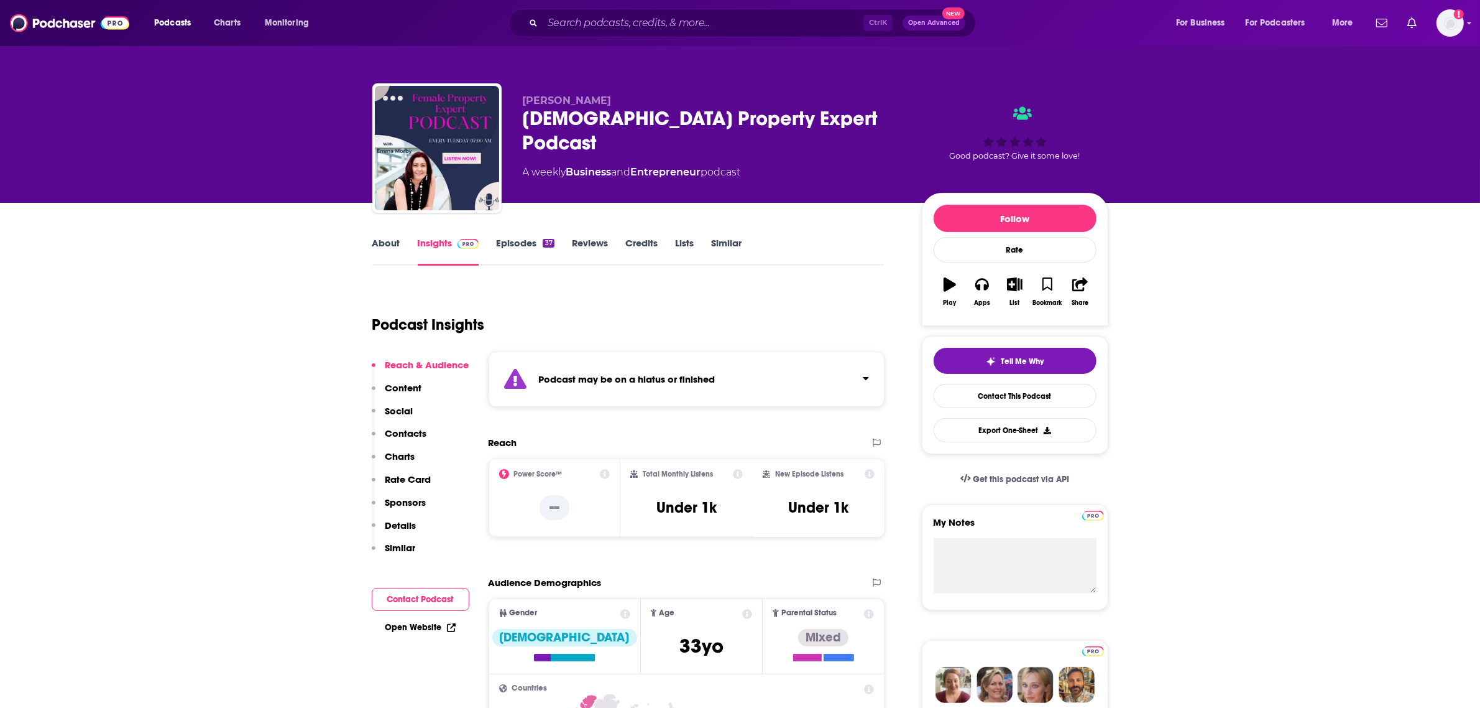
click at [631, 35] on div "Ctrl K Open Advanced New" at bounding box center [743, 23] width 468 height 29
click at [623, 24] on input "Search podcasts, credits, & more..." at bounding box center [703, 23] width 321 height 20
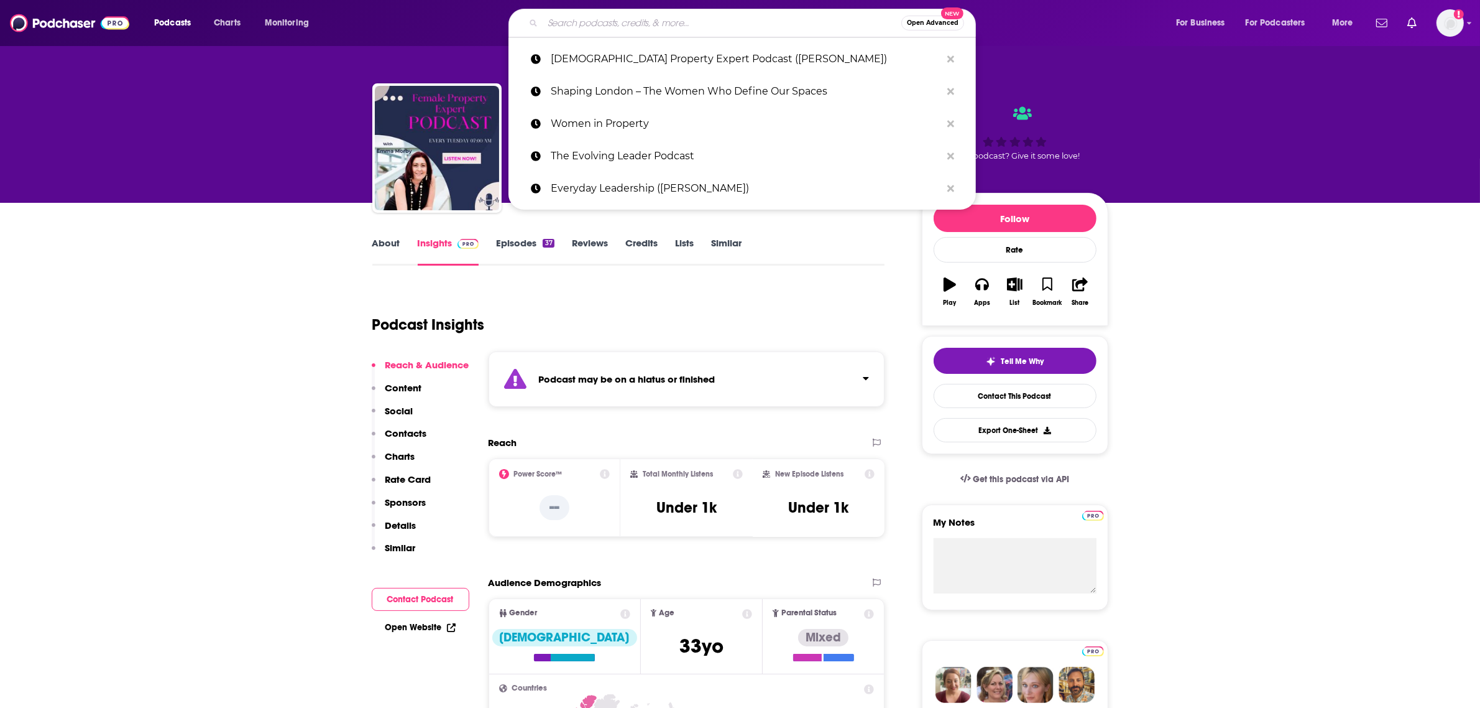
paste input "Women in Property"
type input "Women in Property"
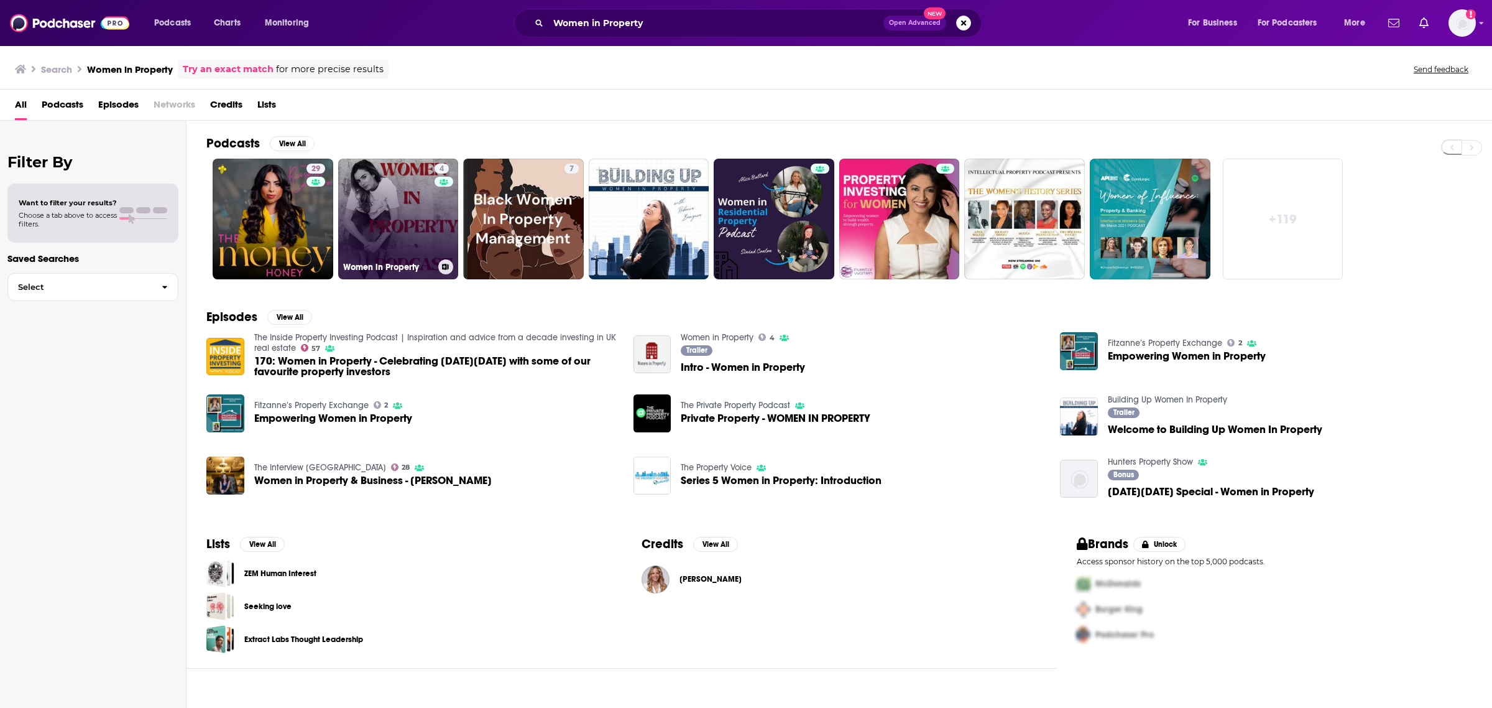
click at [374, 205] on link "4 Women in Property" at bounding box center [398, 219] width 121 height 121
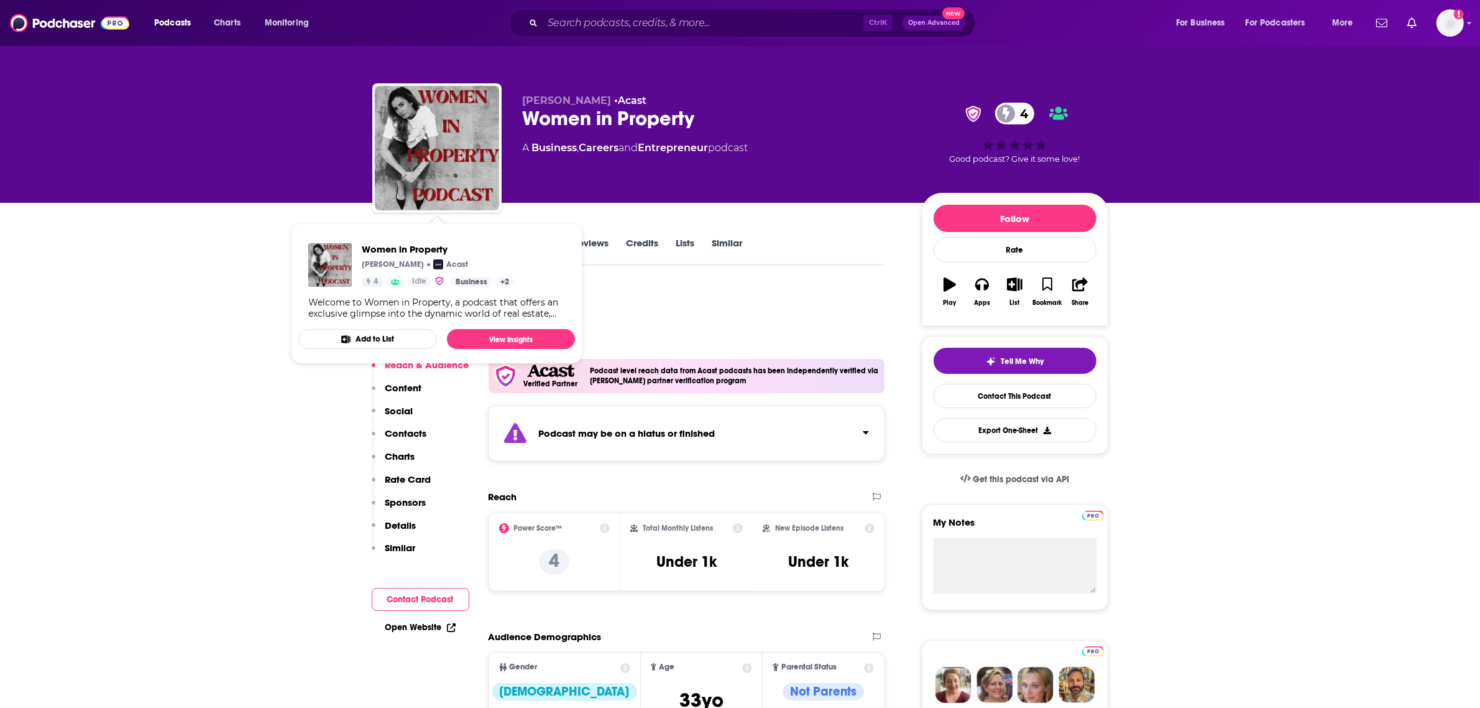
click at [650, 423] on div "Podcast may be on a hiatus or finished" at bounding box center [687, 432] width 397 height 55
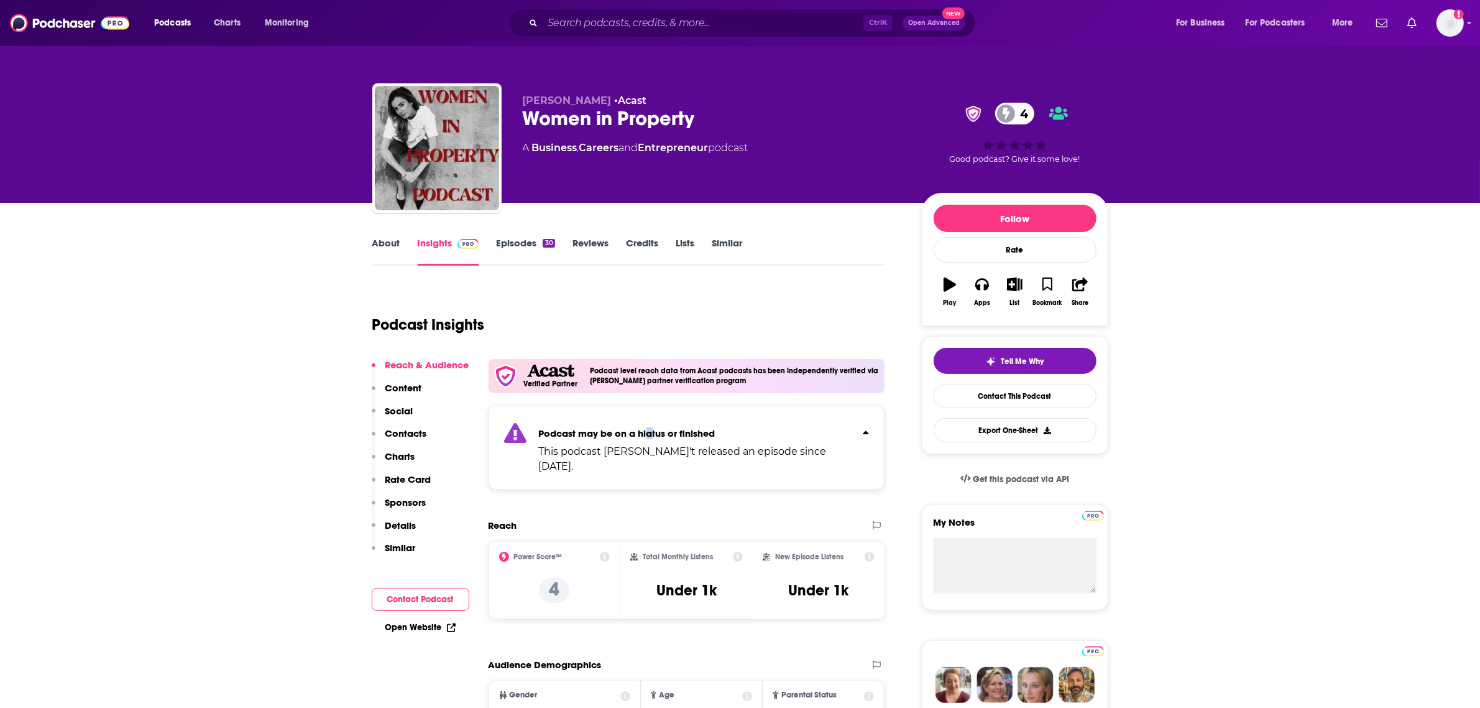
click at [516, 247] on link "Episodes 30" at bounding box center [525, 251] width 58 height 29
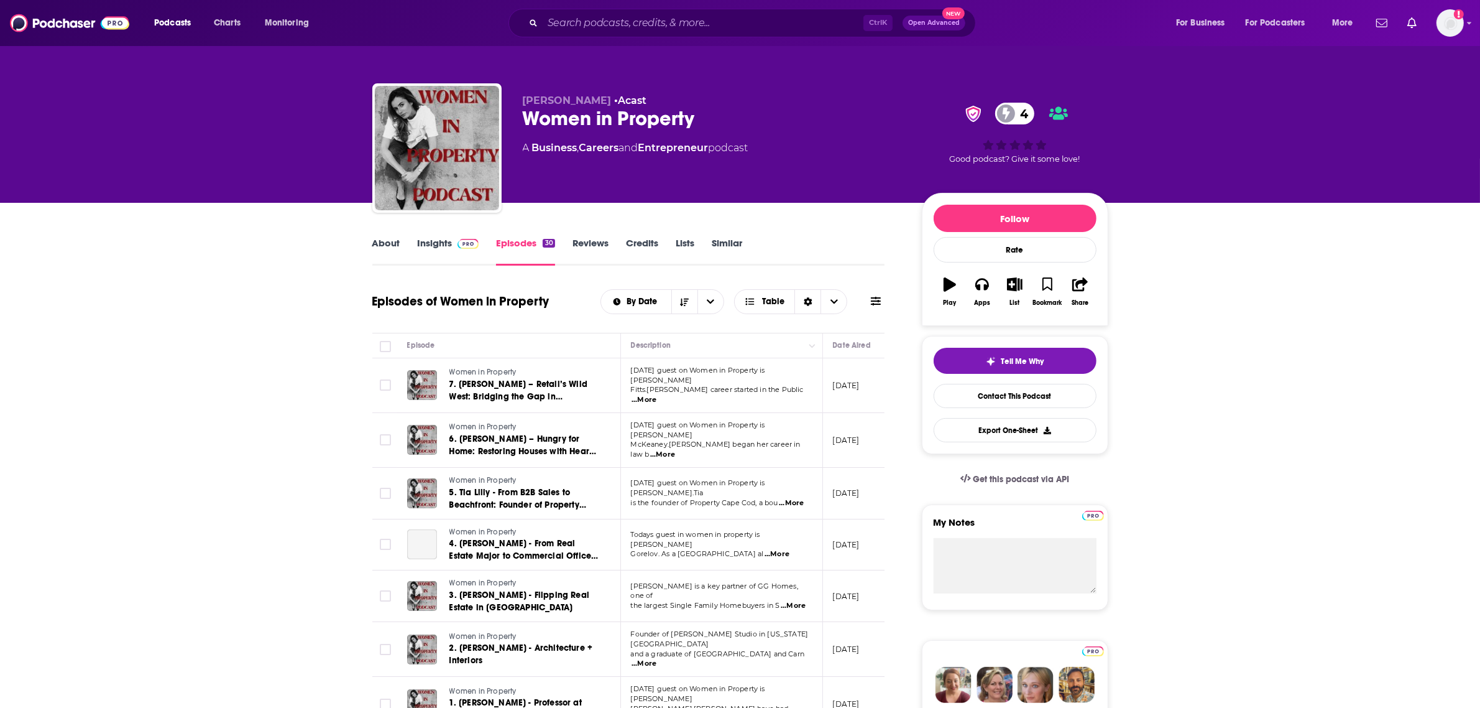
click at [657, 395] on span "...More" at bounding box center [644, 400] width 25 height 10
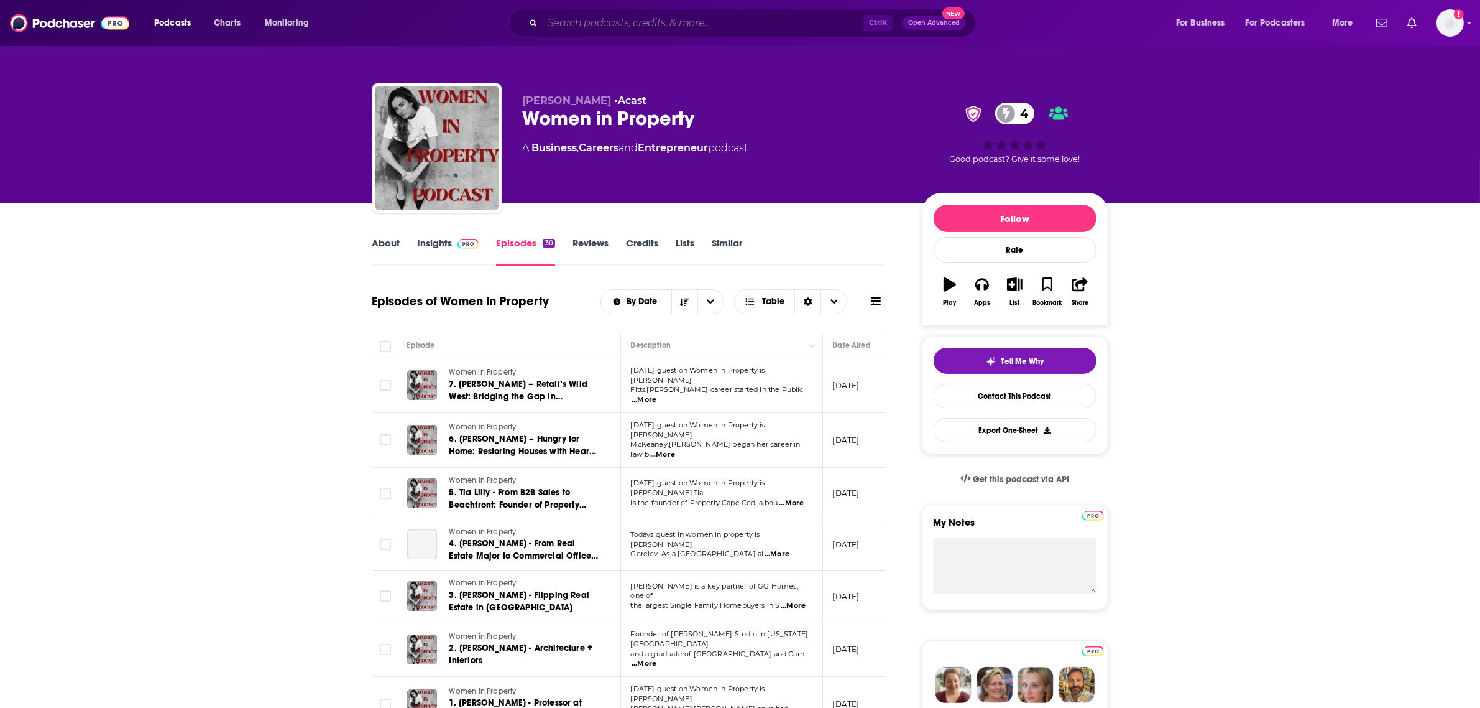
click at [597, 20] on input "Search podcasts, credits, & more..." at bounding box center [703, 23] width 321 height 20
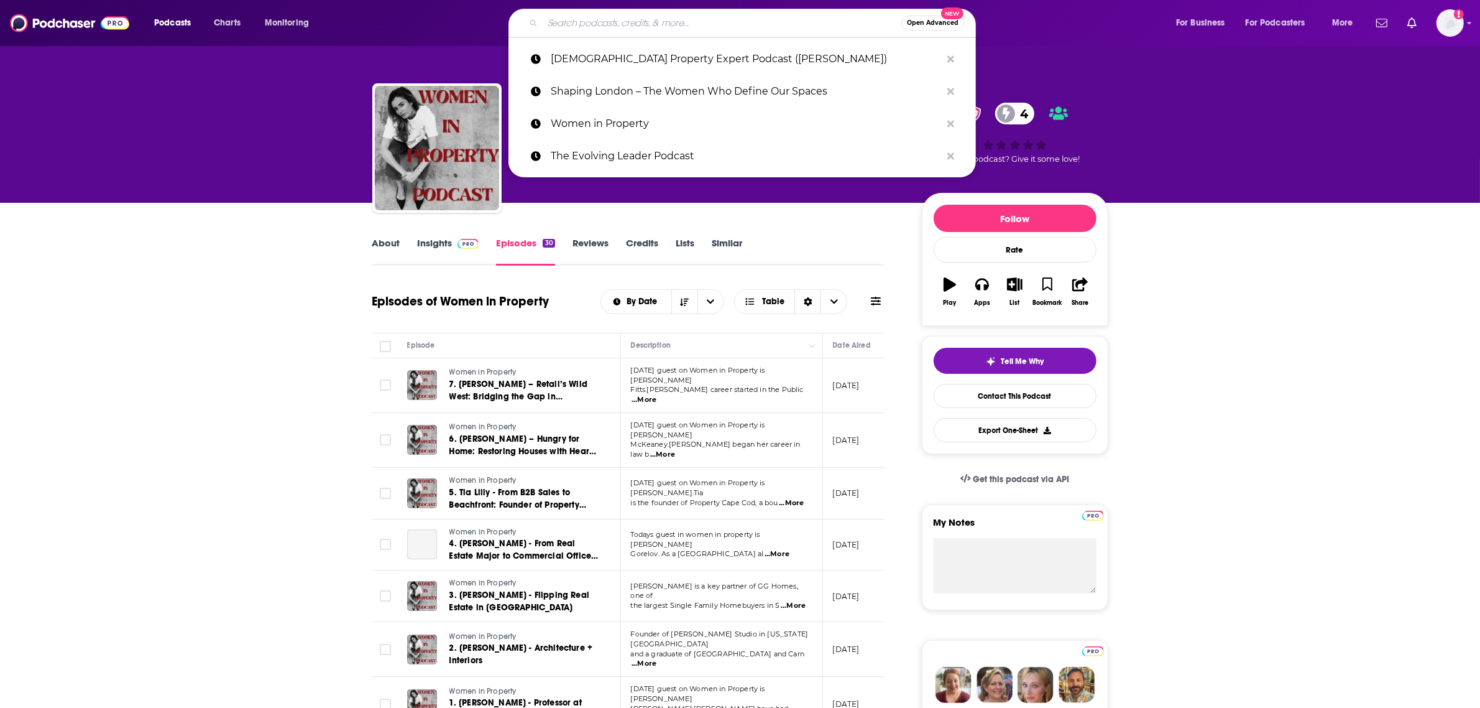
paste input "The Turnaround Podcast"
type input "The Turnaround Podcast"
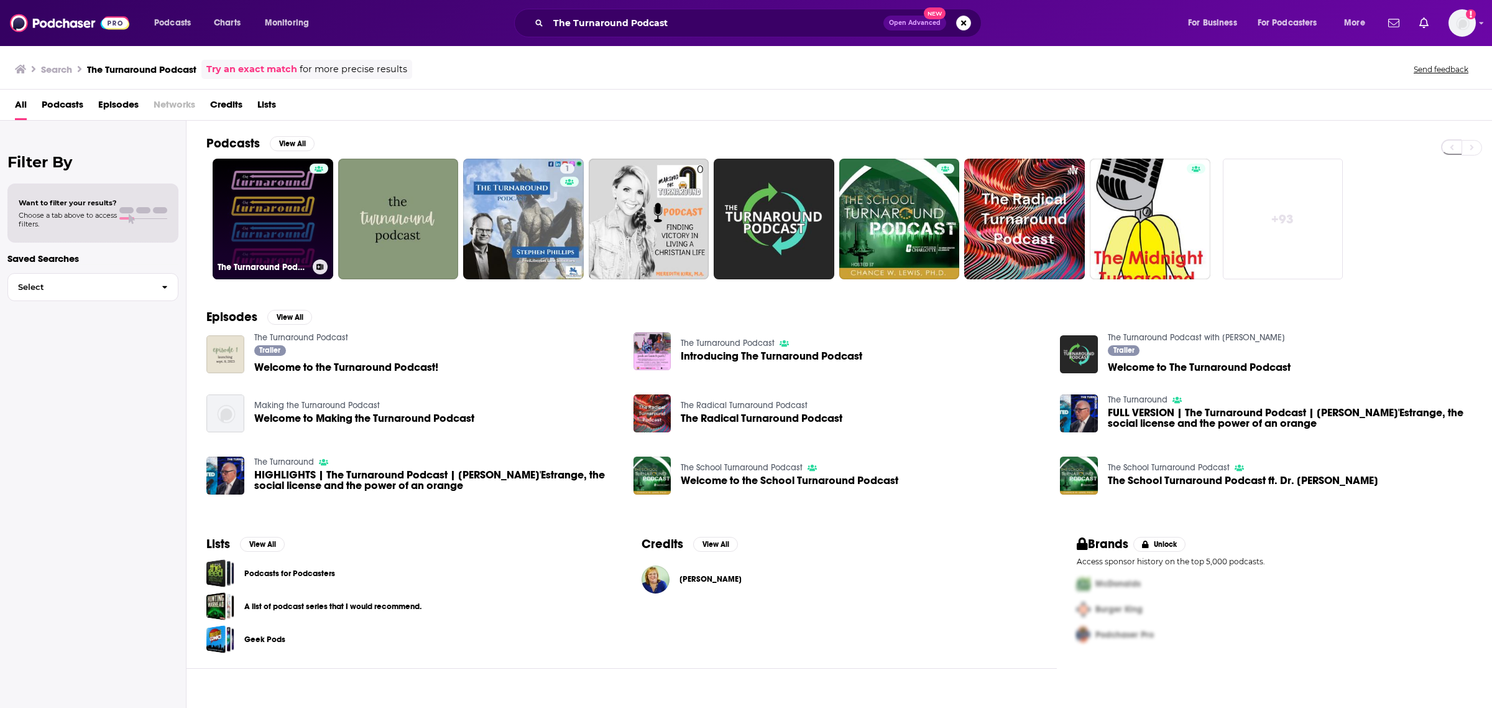
click at [286, 209] on link "The Turnaround Podcast" at bounding box center [273, 219] width 121 height 121
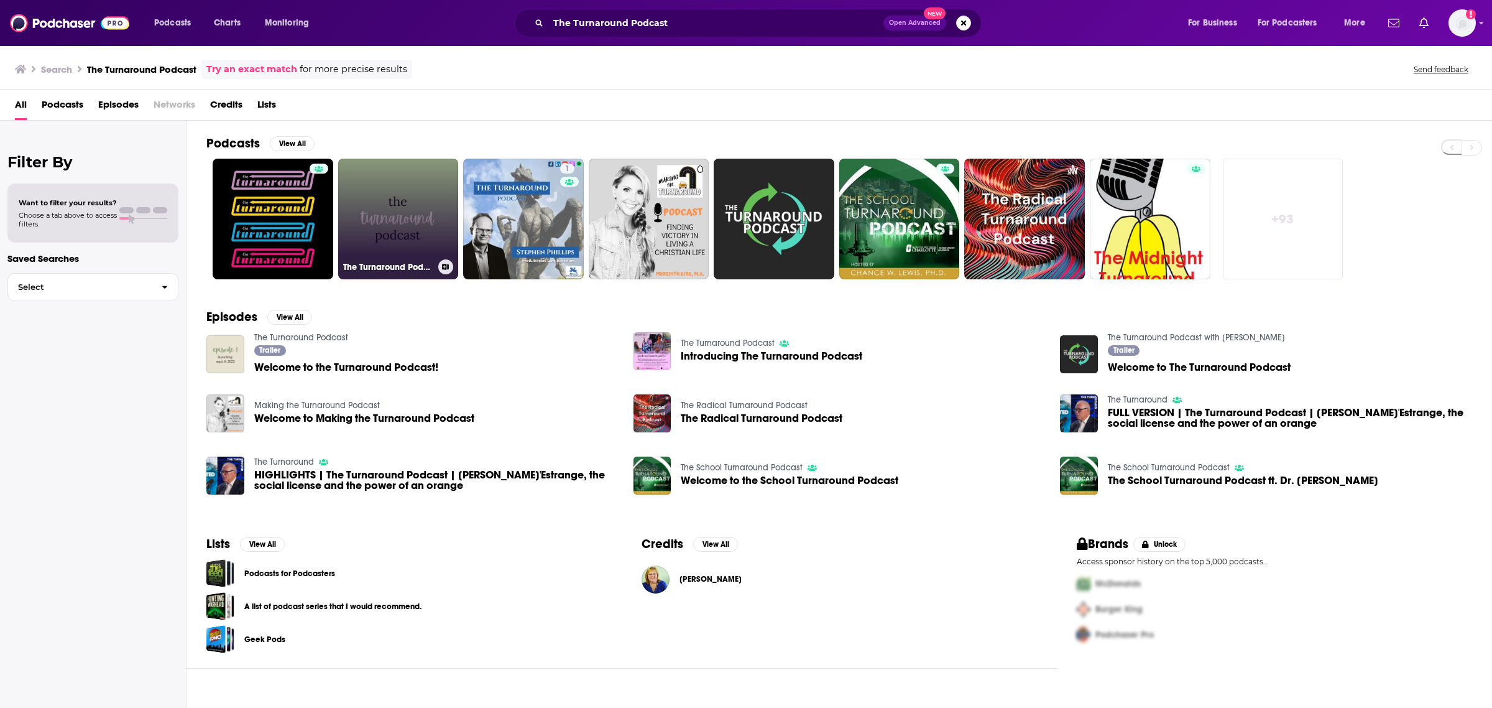
click at [364, 190] on link "The Turnaround Podcast" at bounding box center [398, 219] width 121 height 121
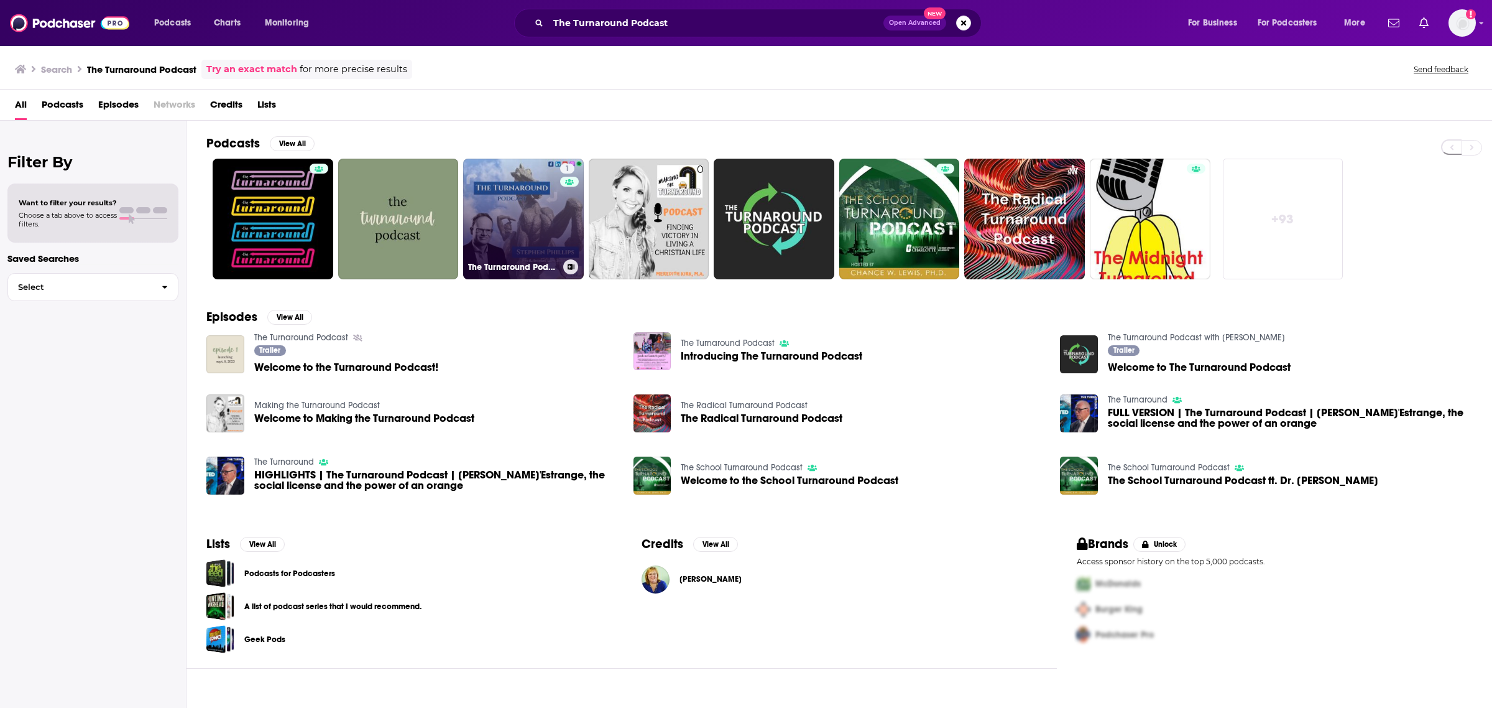
click at [533, 207] on link "1 The Turnaround Podcast" at bounding box center [523, 219] width 121 height 121
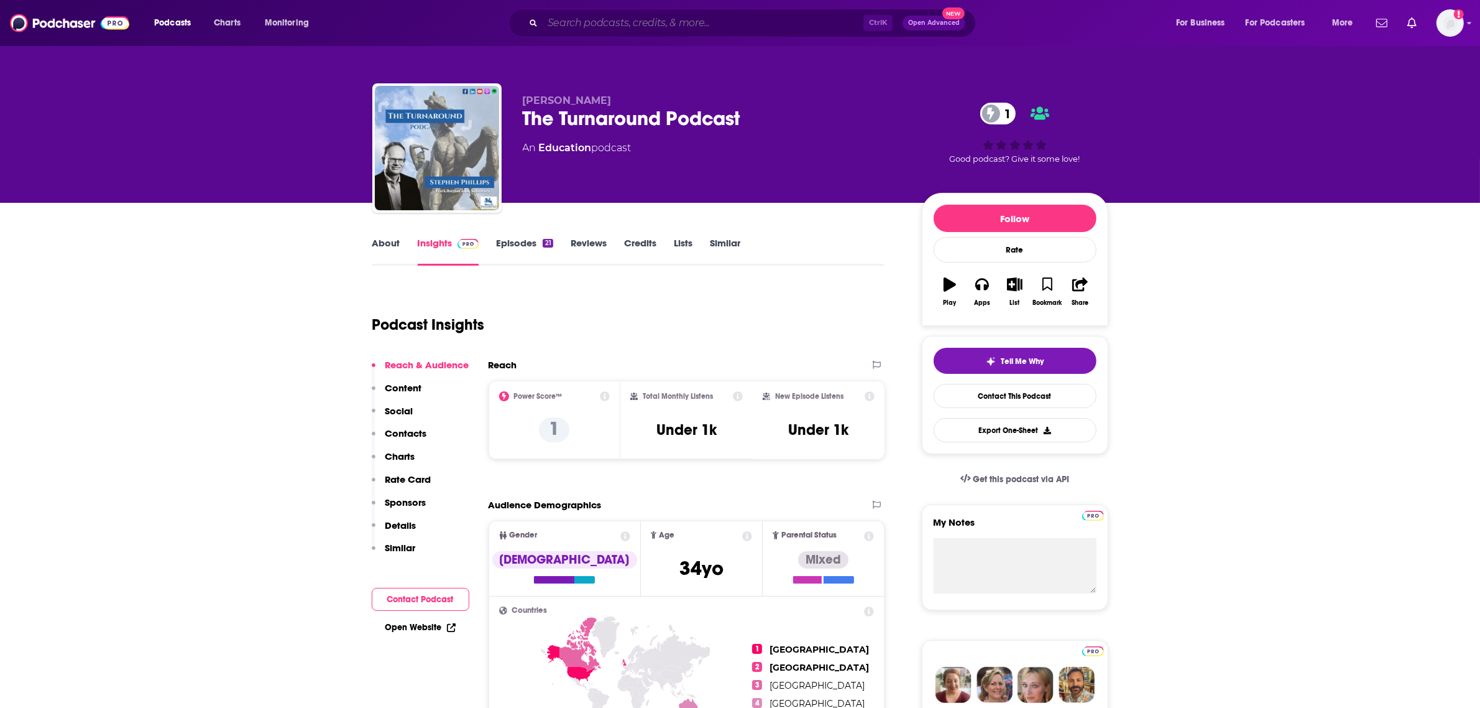
click at [645, 22] on input "Search podcasts, credits, & more..." at bounding box center [703, 23] width 321 height 20
paste input "Leadership Insights"
type input "Leadership Insights"
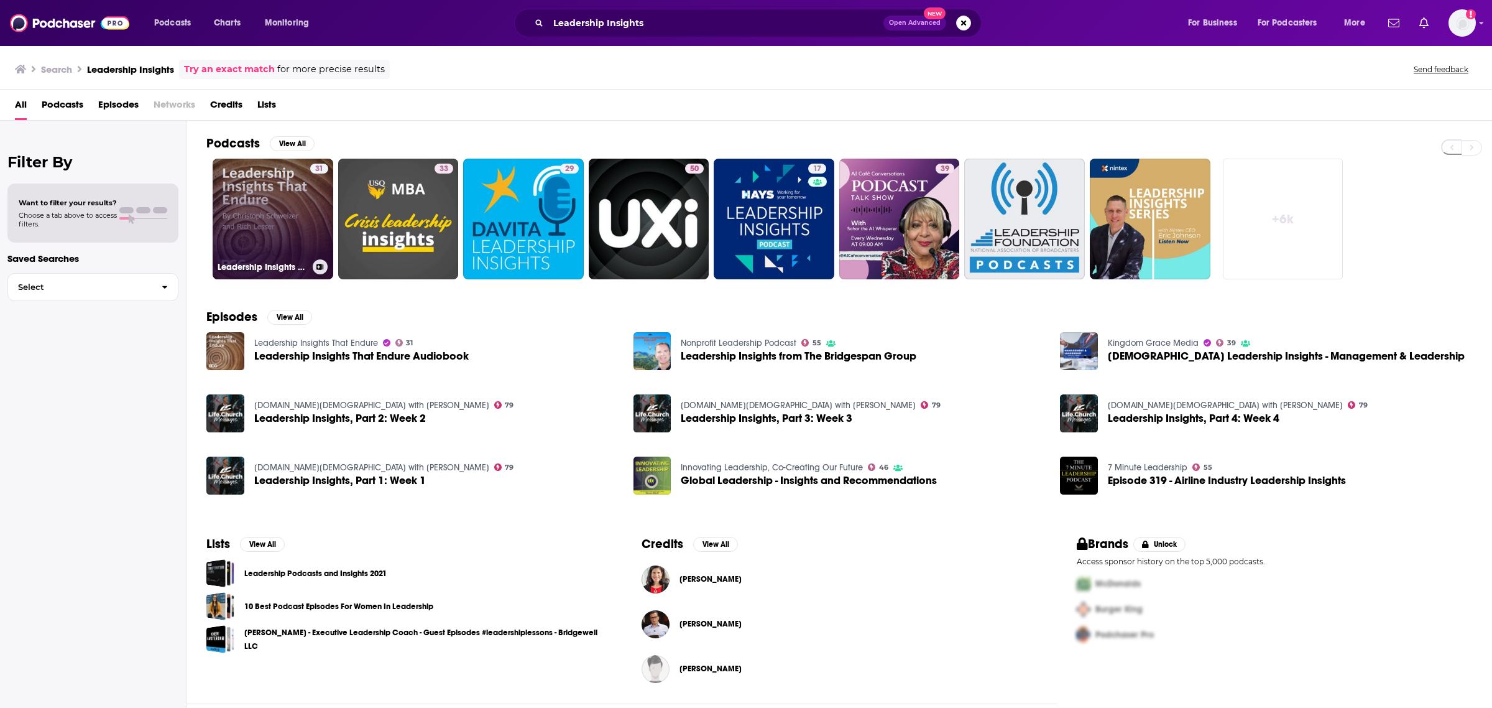
click at [311, 228] on div "31" at bounding box center [319, 212] width 18 height 96
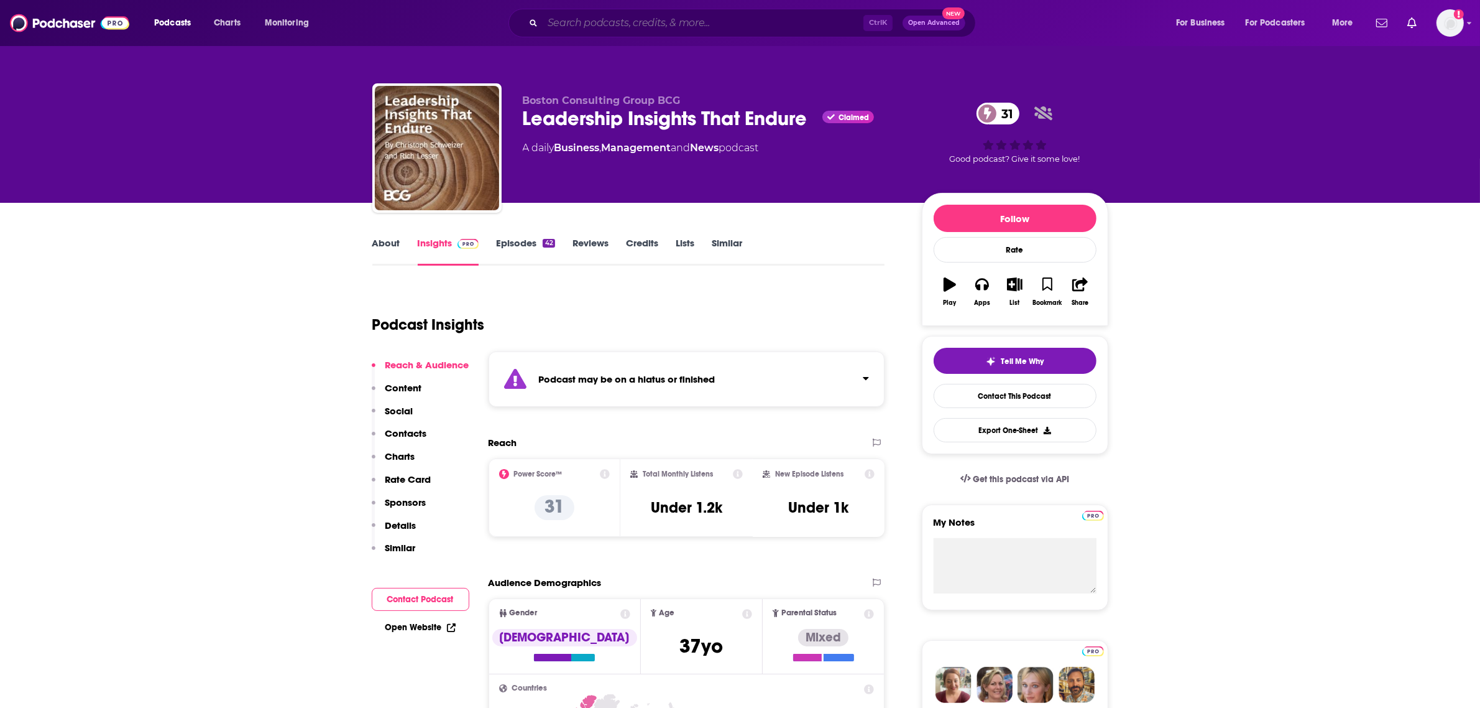
click at [614, 19] on input "Search podcasts, credits, & more..." at bounding box center [703, 23] width 321 height 20
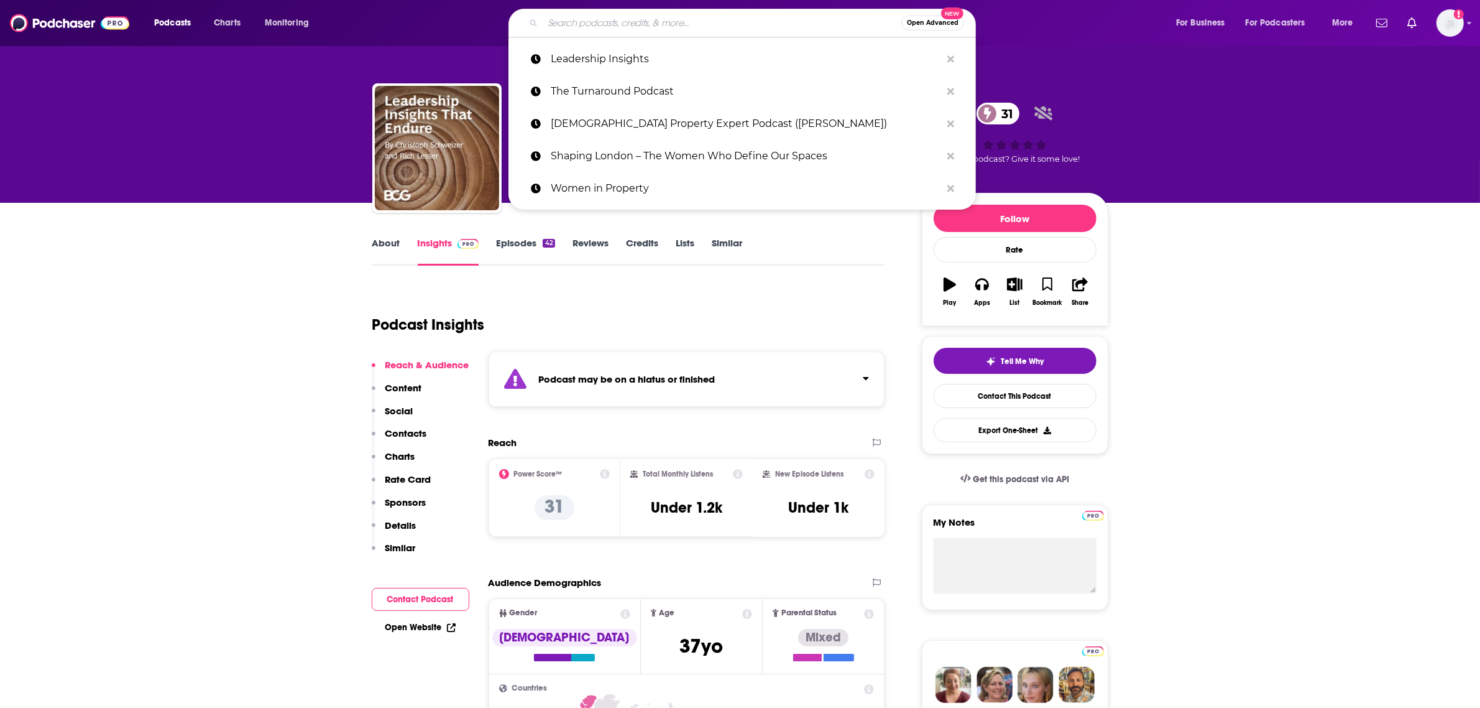
paste input "The Business Leader"
type input "The Business Leader"
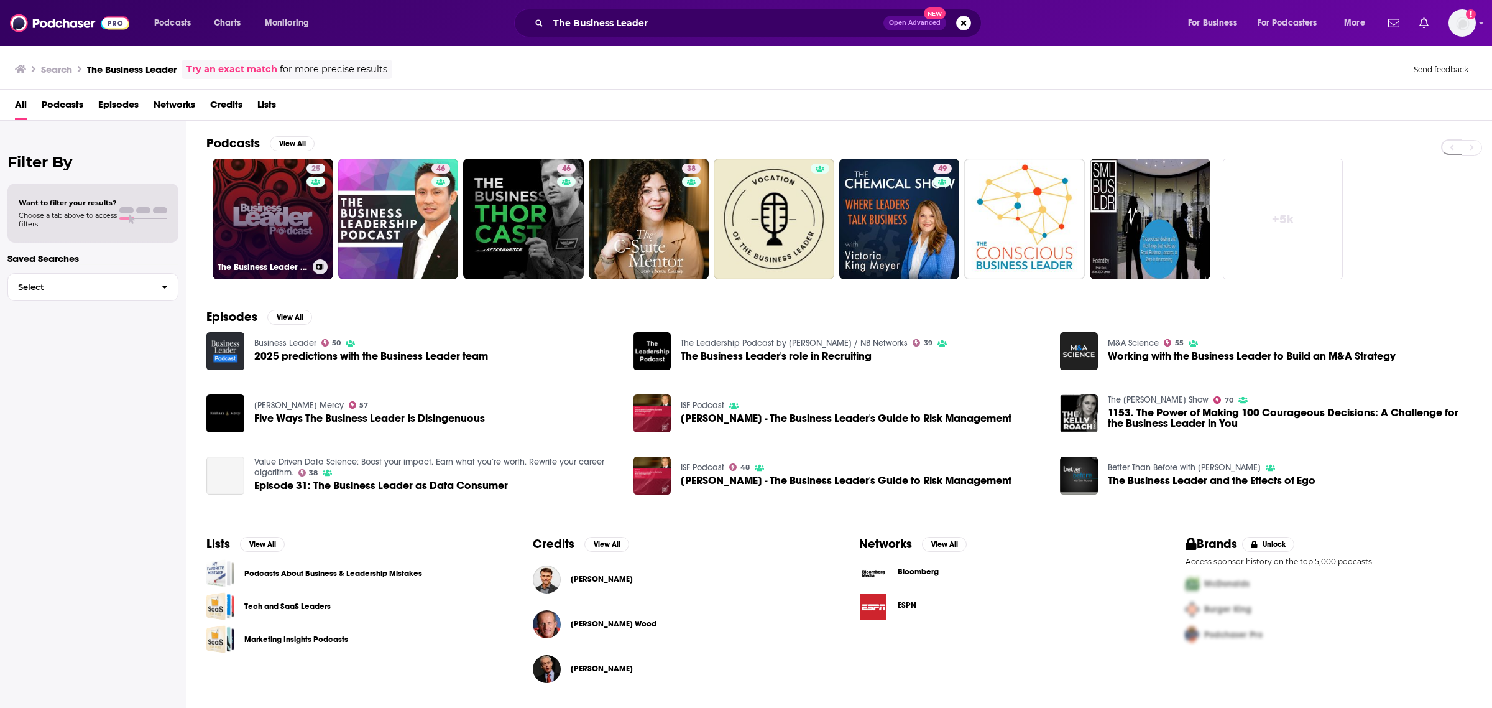
click at [283, 218] on link "25 The Business Leader Podcast" at bounding box center [273, 219] width 121 height 121
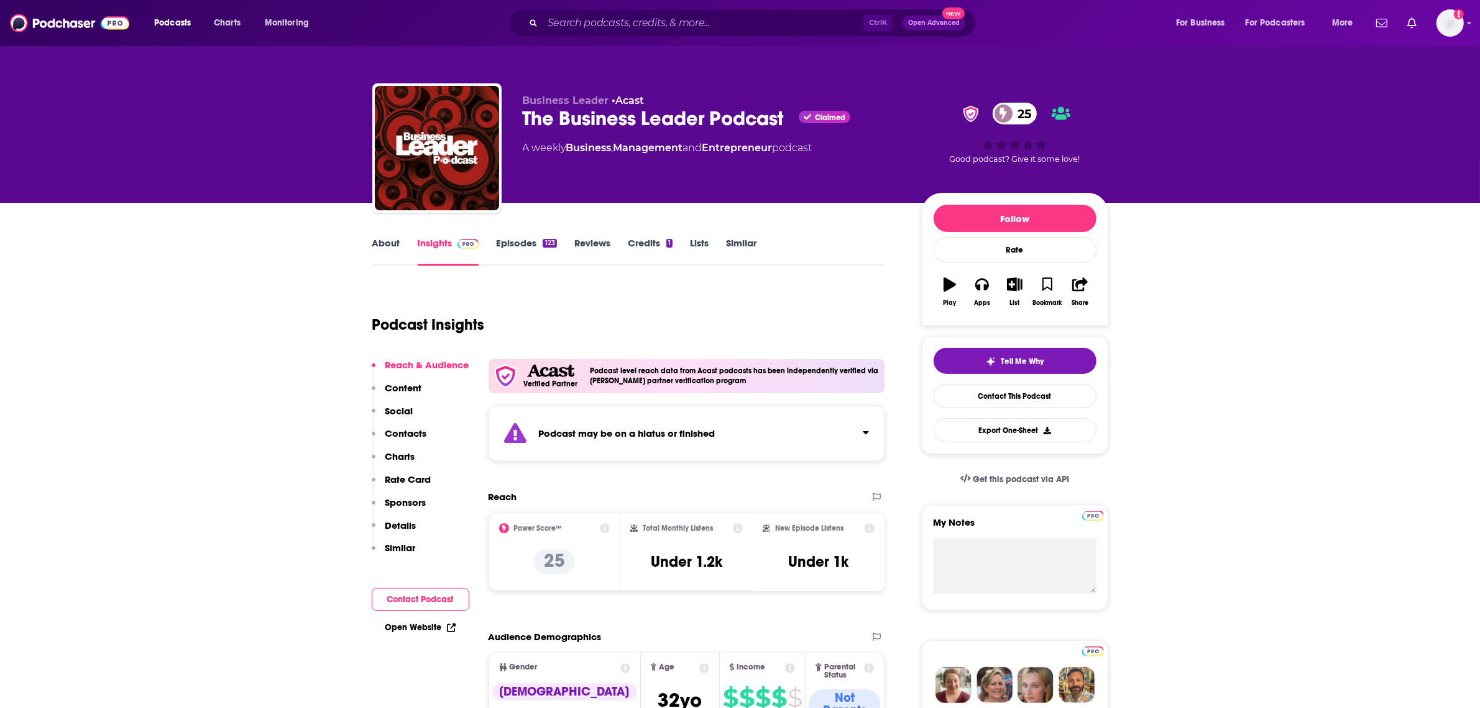
click at [781, 414] on div "Podcast may be on a hiatus or finished" at bounding box center [687, 432] width 397 height 55
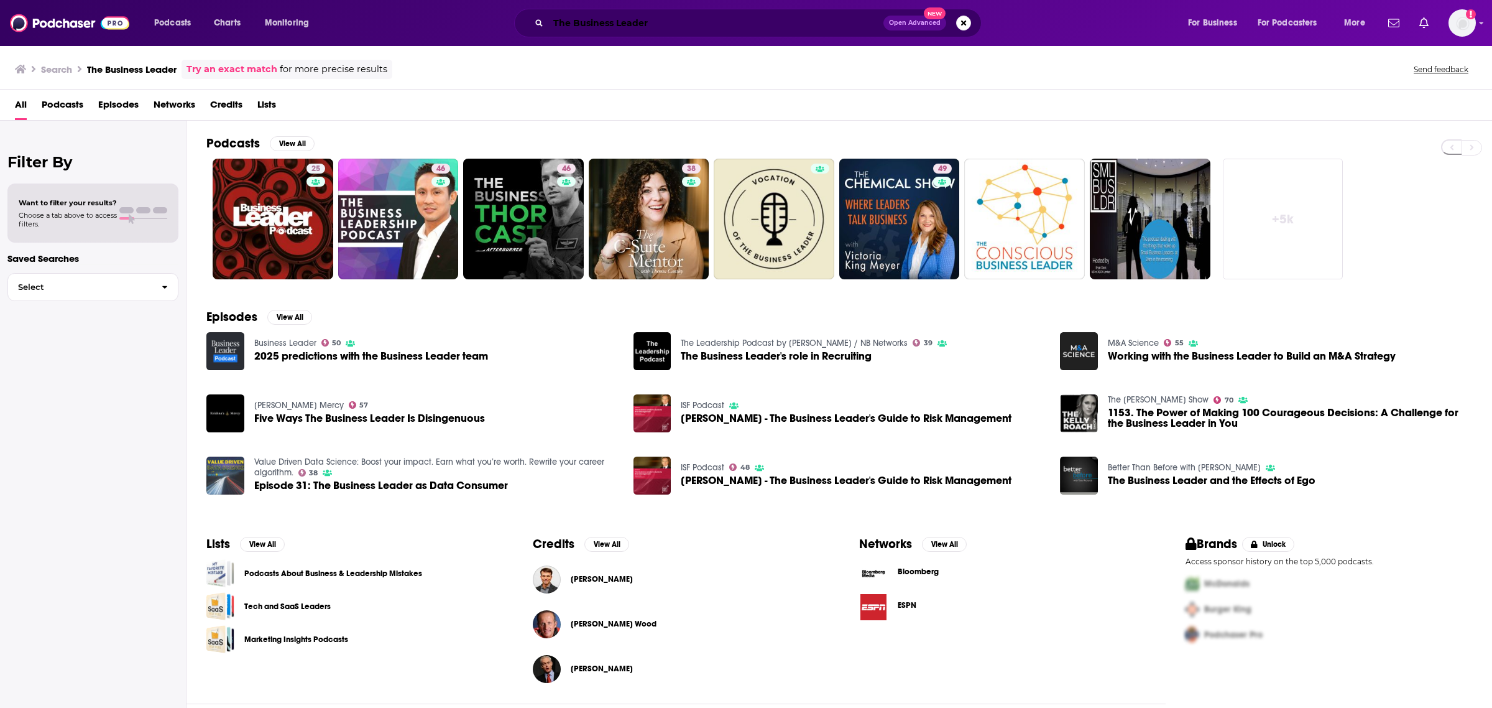
click at [721, 20] on input "The Business Leader" at bounding box center [715, 23] width 335 height 20
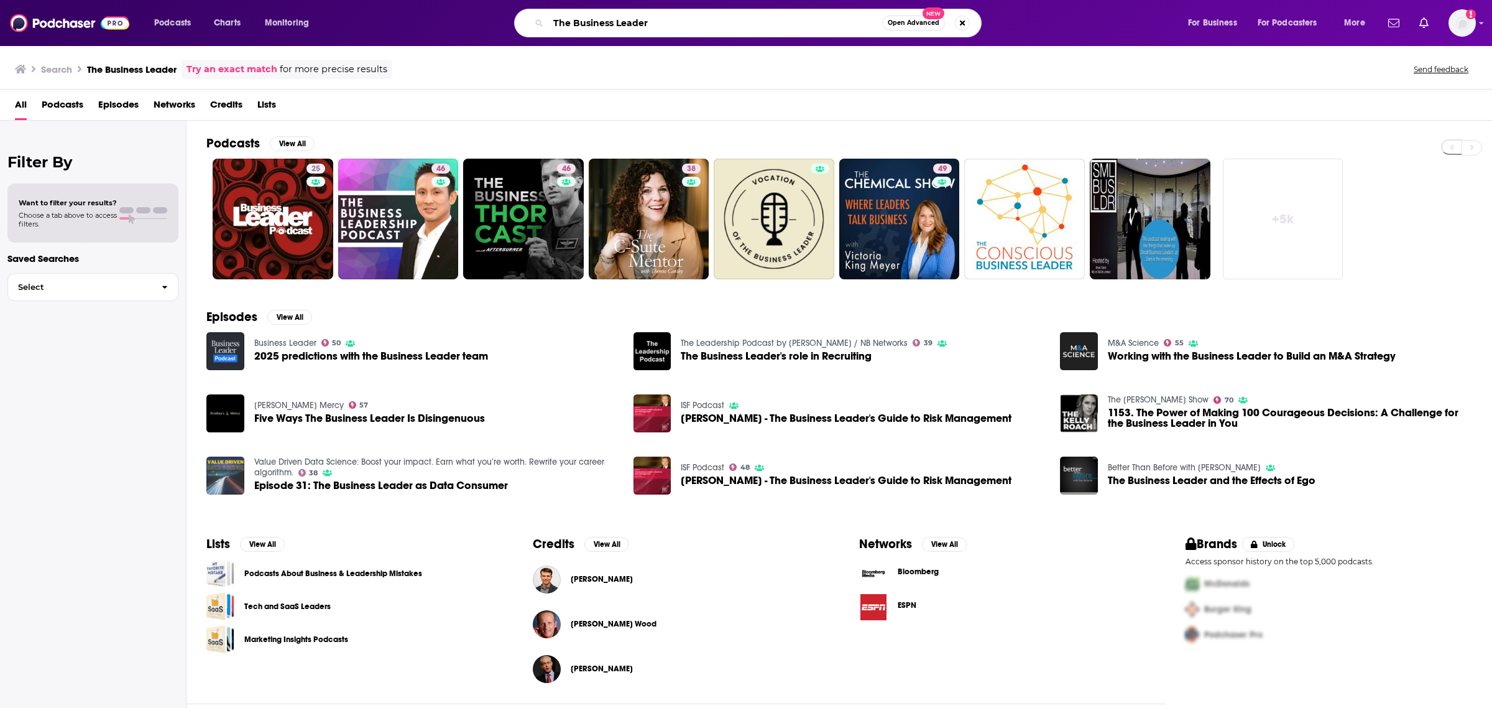
paste input " [PERSON_NAME]"
drag, startPoint x: 672, startPoint y: 22, endPoint x: 653, endPoint y: 22, distance: 19.3
click at [653, 22] on input "The Business Leader  [PERSON_NAME]" at bounding box center [715, 23] width 334 height 20
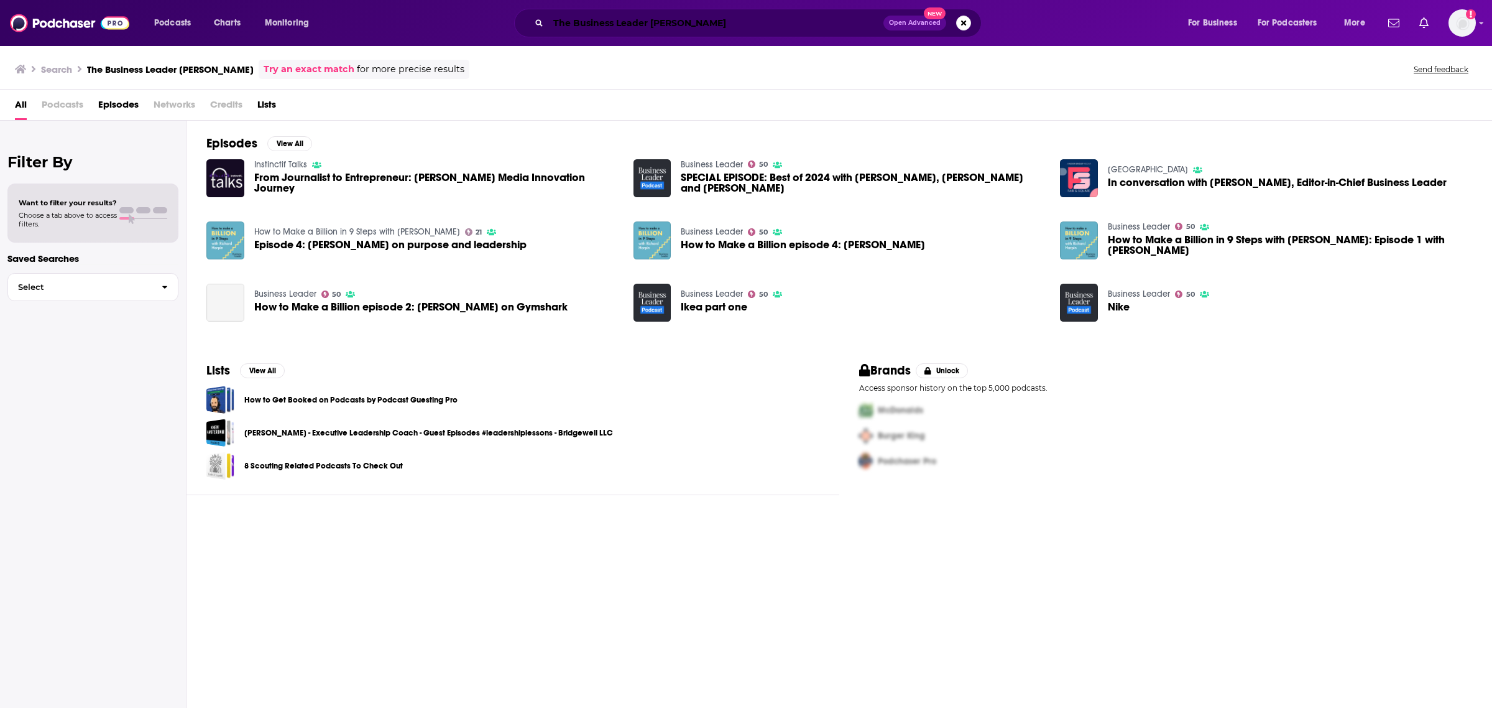
click at [744, 22] on input "The Business Leader [PERSON_NAME]" at bounding box center [715, 23] width 335 height 20
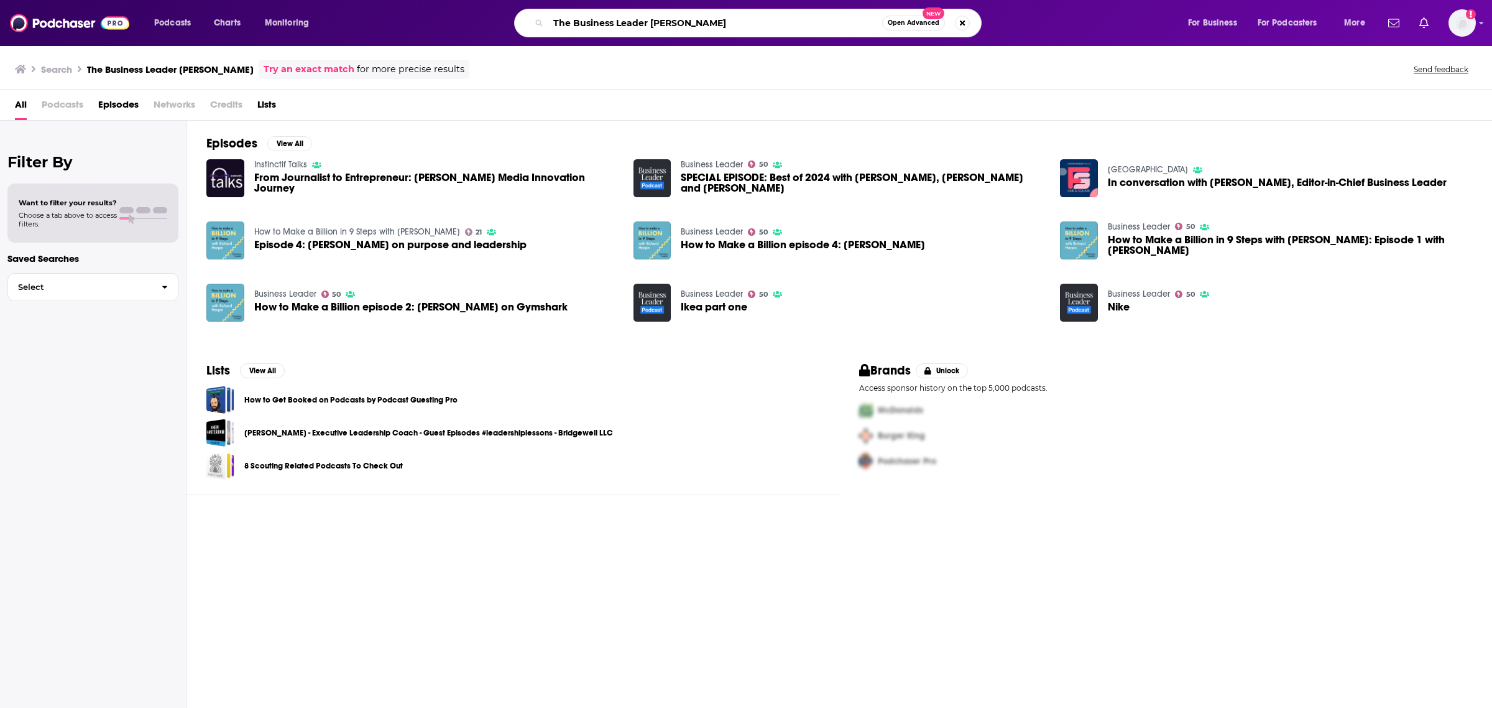
type input "The Business Leader [PERSON_NAME]"
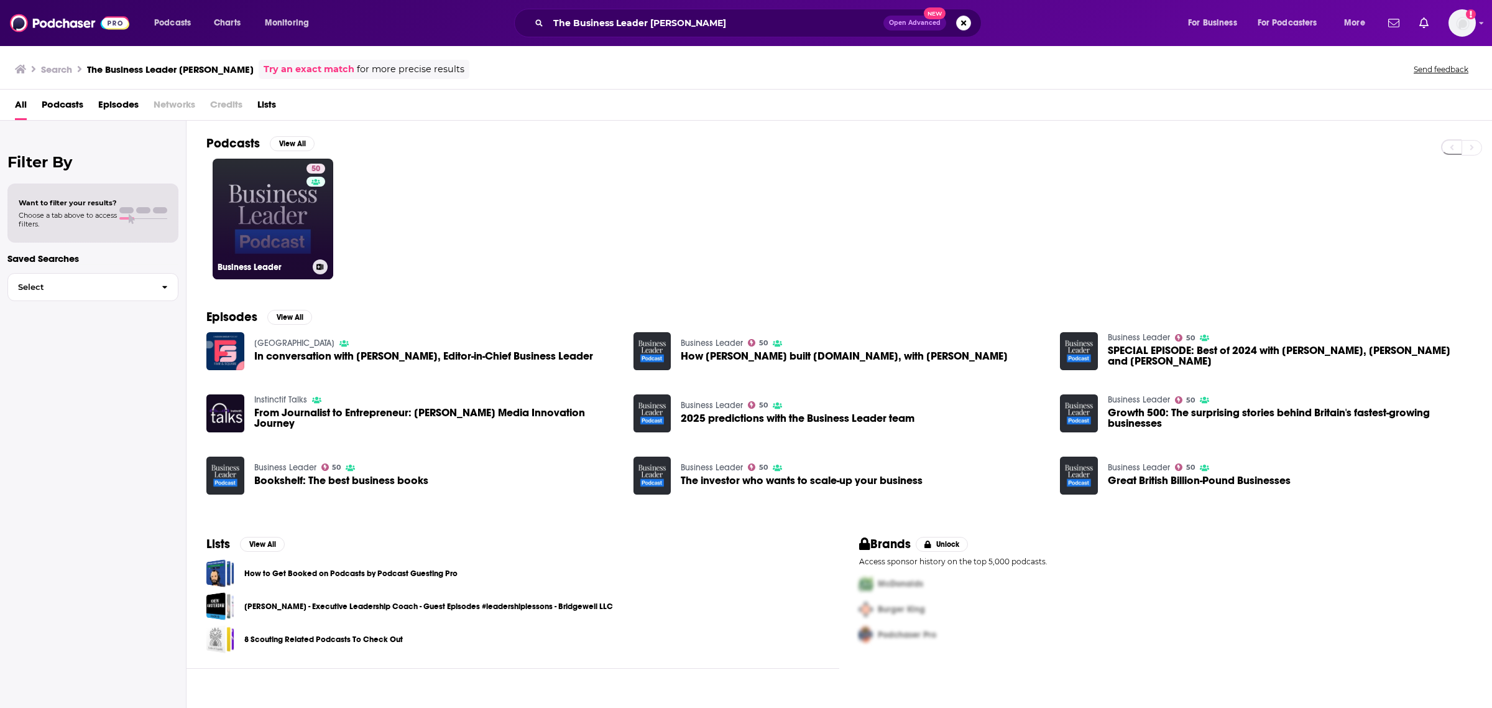
click at [274, 219] on link "50 Business Leader" at bounding box center [273, 219] width 121 height 121
